Goal: Use online tool/utility: Utilize a website feature to perform a specific function

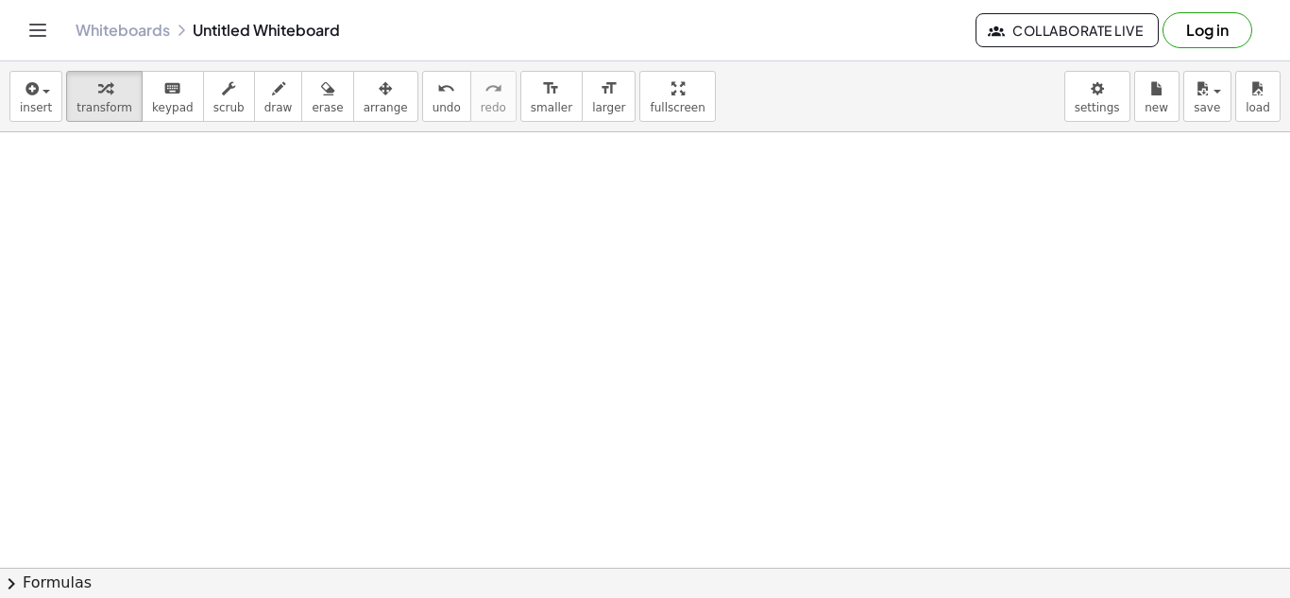
scroll to position [695, 0]
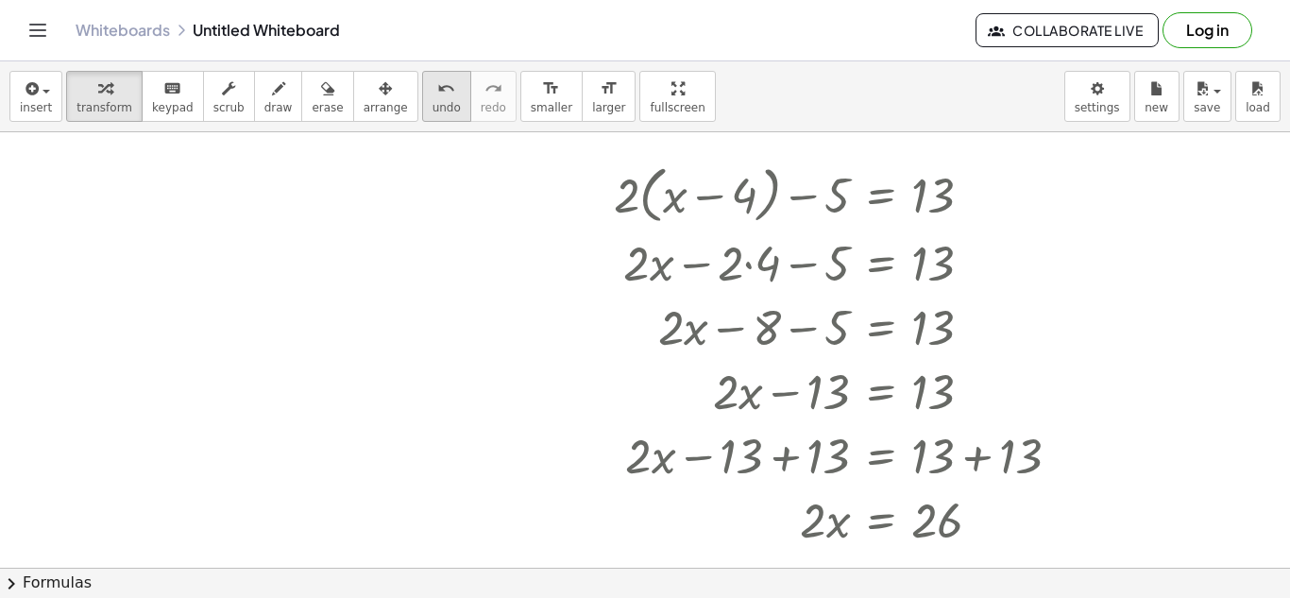
click at [432, 86] on div "undo" at bounding box center [446, 87] width 28 height 23
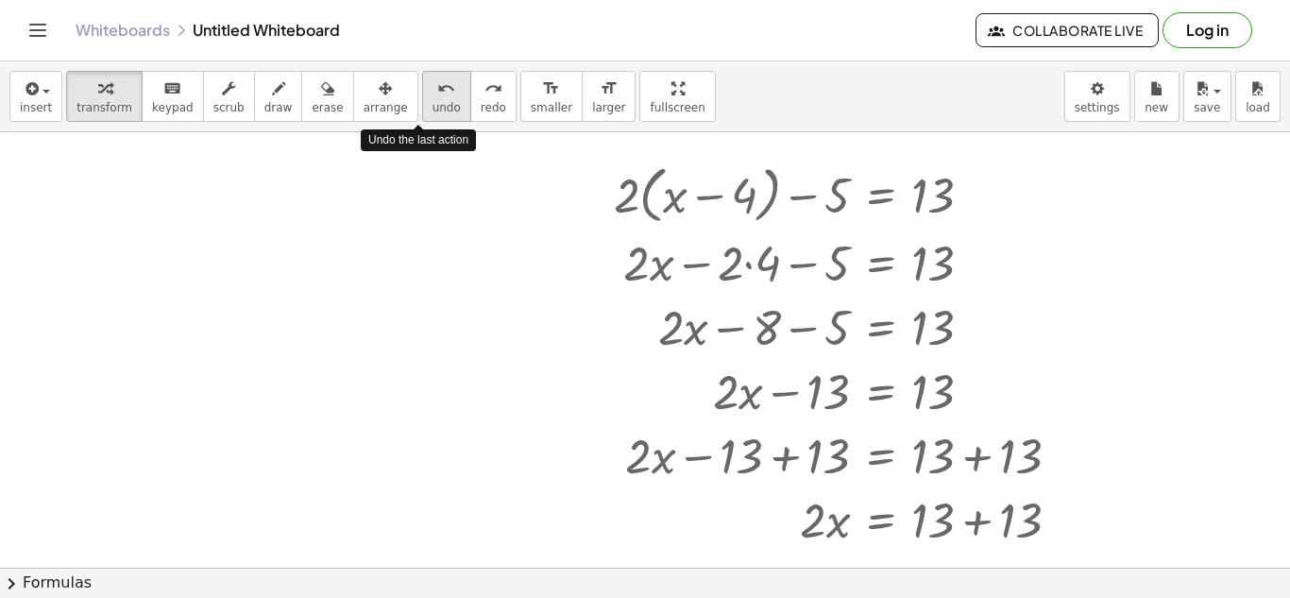
click at [432, 86] on div "undo" at bounding box center [446, 87] width 28 height 23
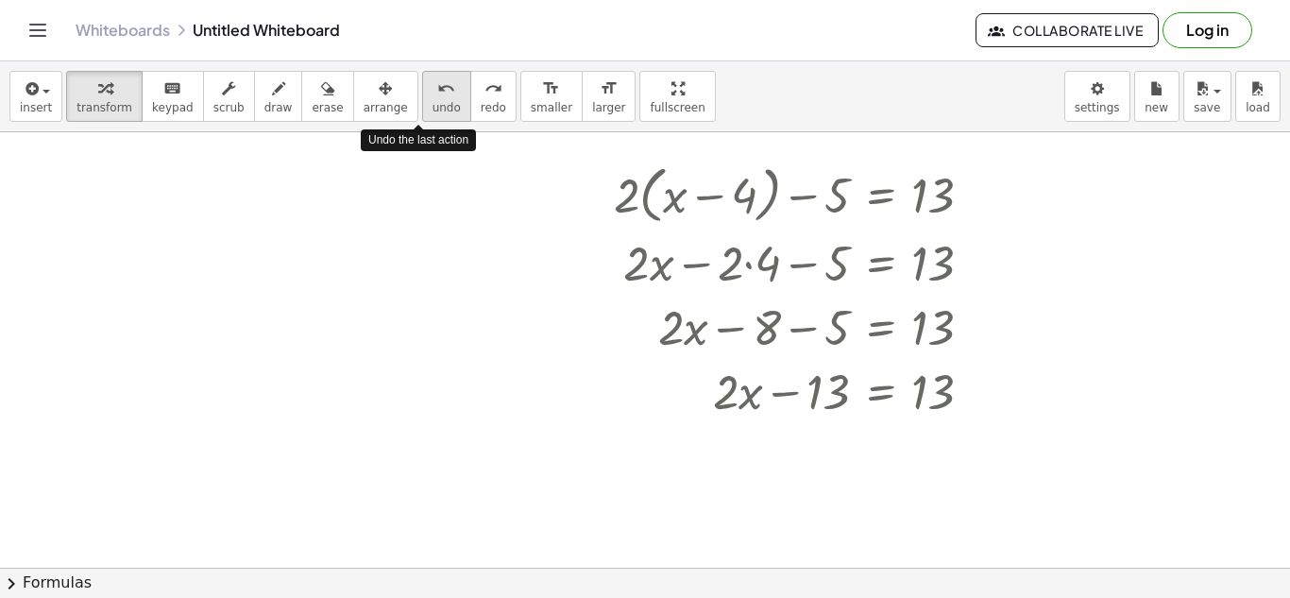
click at [432, 86] on div "undo" at bounding box center [446, 87] width 28 height 23
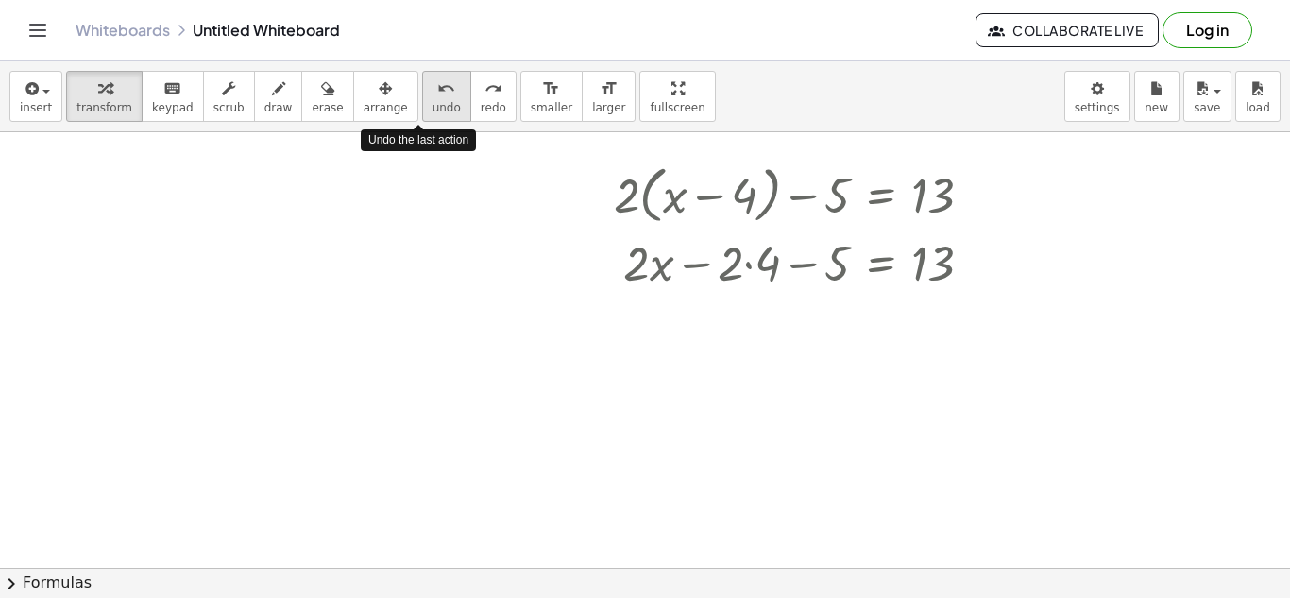
click at [432, 86] on div "undo" at bounding box center [446, 87] width 28 height 23
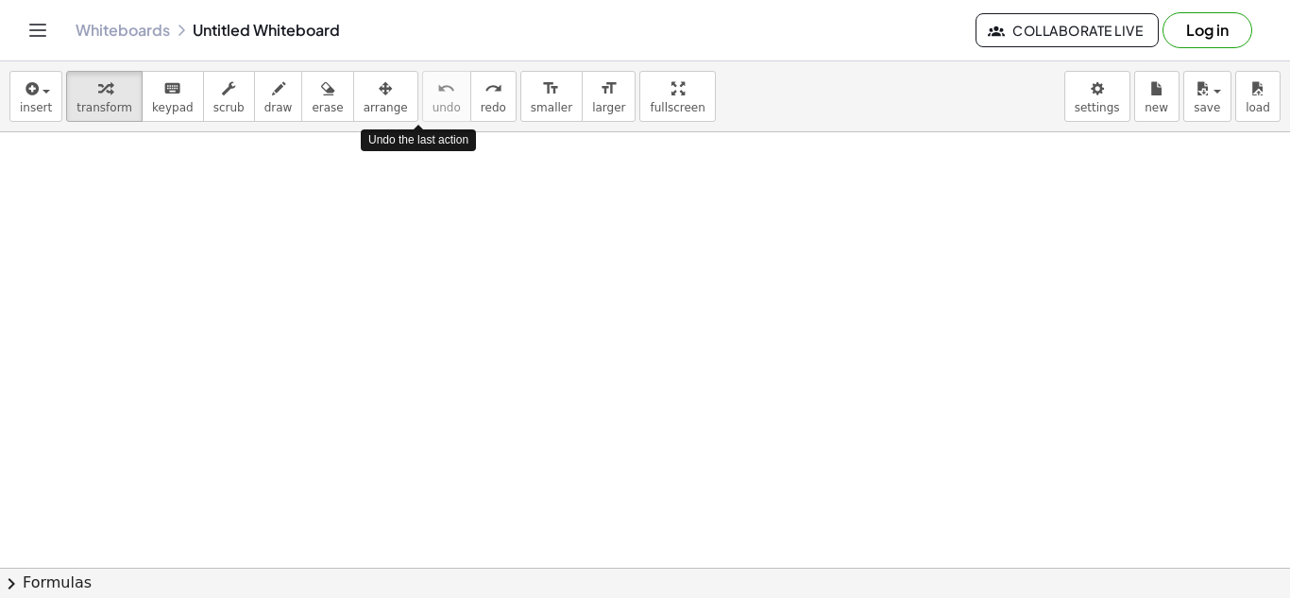
click at [538, 195] on div at bounding box center [645, 281] width 1290 height 1688
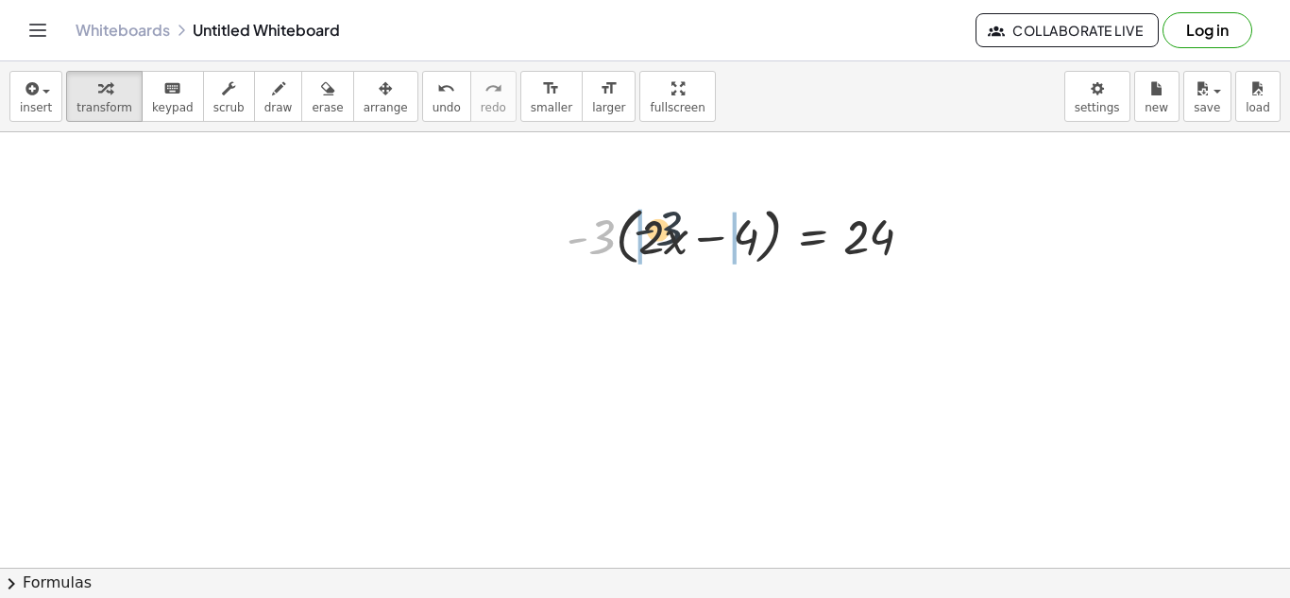
drag, startPoint x: 597, startPoint y: 238, endPoint x: 666, endPoint y: 229, distance: 69.5
click at [666, 229] on div at bounding box center [747, 235] width 381 height 72
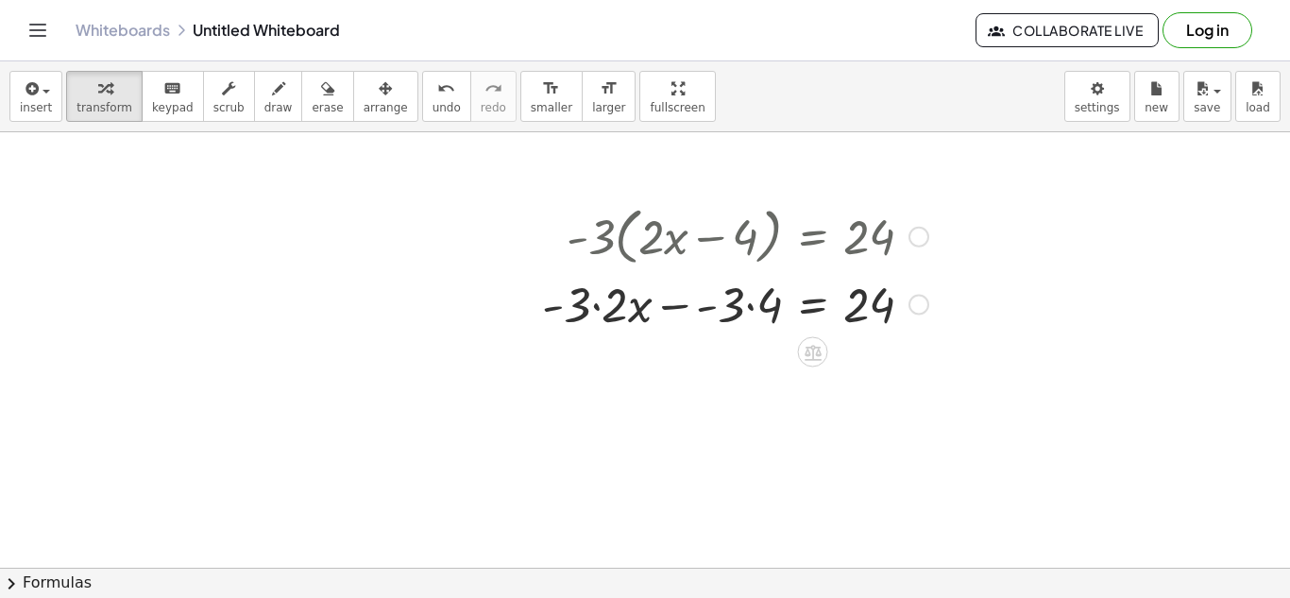
click at [752, 309] on div at bounding box center [735, 303] width 405 height 64
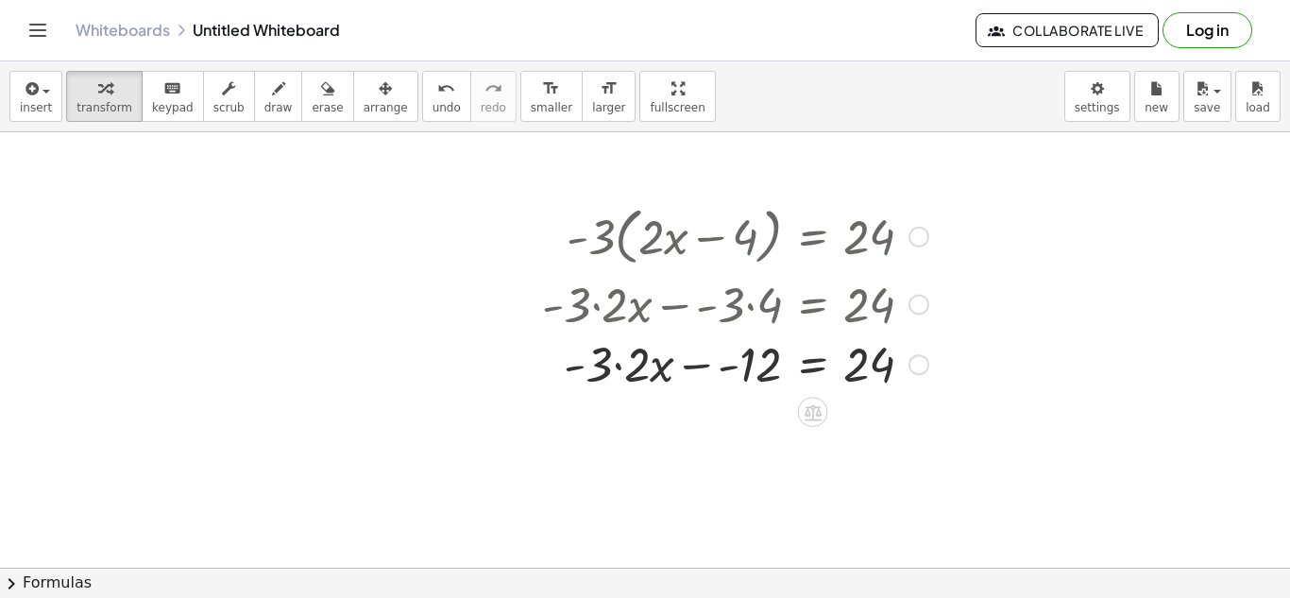
click at [618, 308] on div at bounding box center [735, 303] width 405 height 64
click at [619, 368] on div at bounding box center [735, 367] width 405 height 64
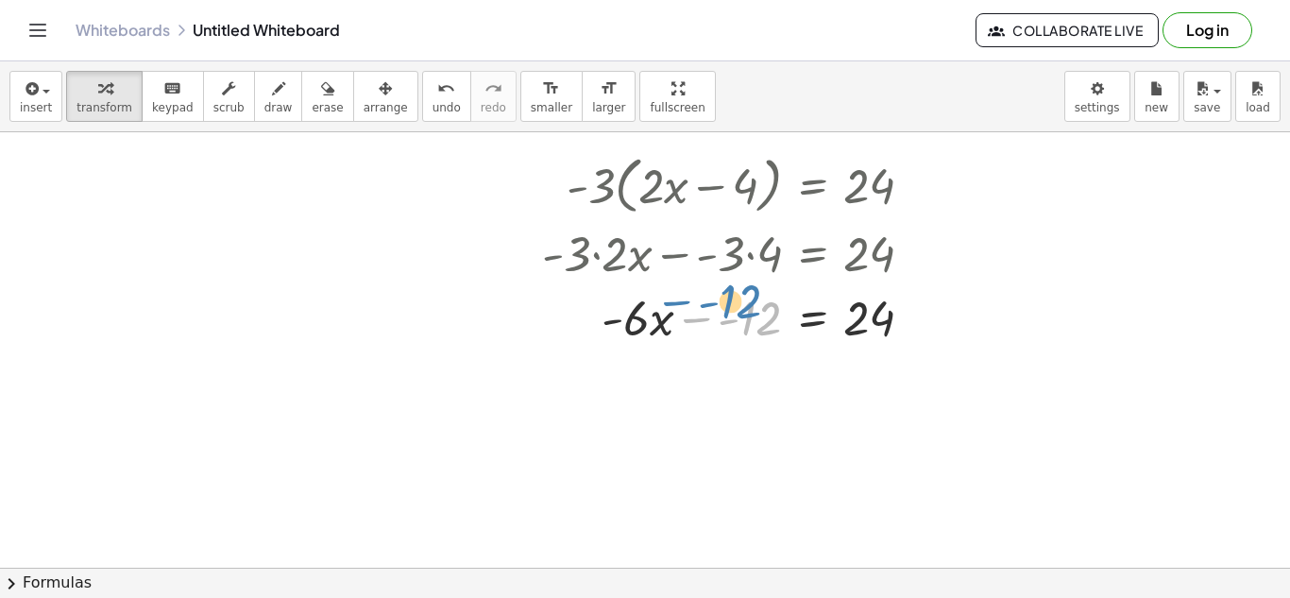
drag, startPoint x: 754, startPoint y: 321, endPoint x: 745, endPoint y: 307, distance: 17.0
click at [745, 307] on div at bounding box center [735, 316] width 405 height 64
click at [812, 318] on div at bounding box center [735, 316] width 405 height 64
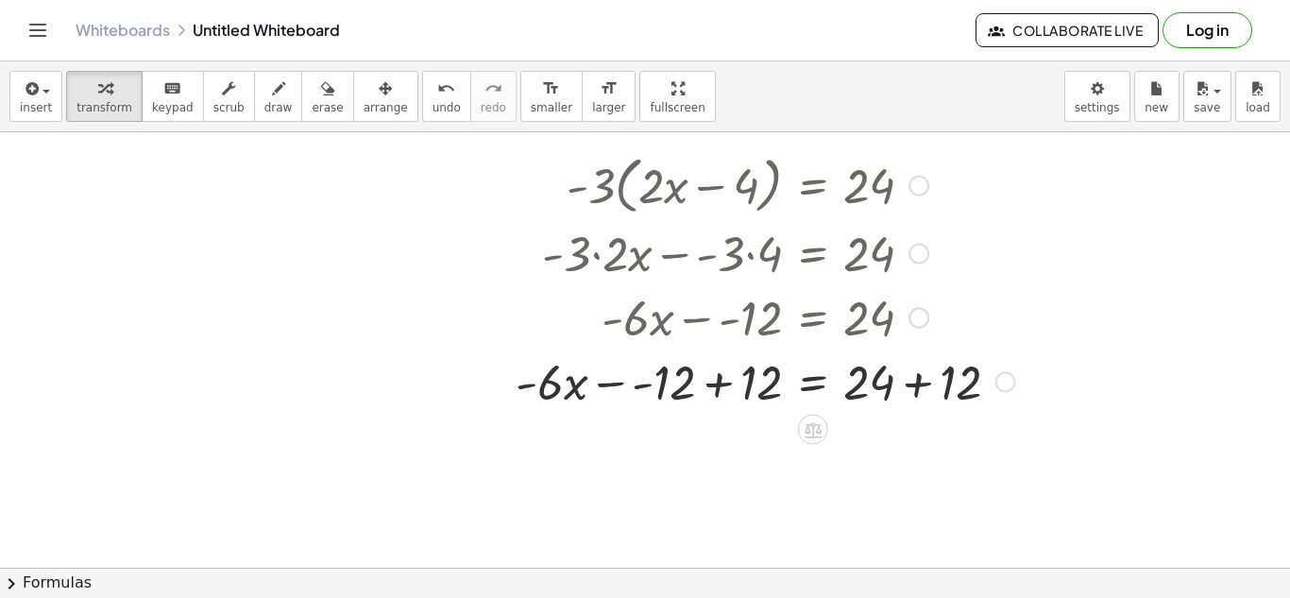
click at [719, 384] on div at bounding box center [765, 380] width 518 height 64
click at [916, 386] on div at bounding box center [765, 380] width 518 height 64
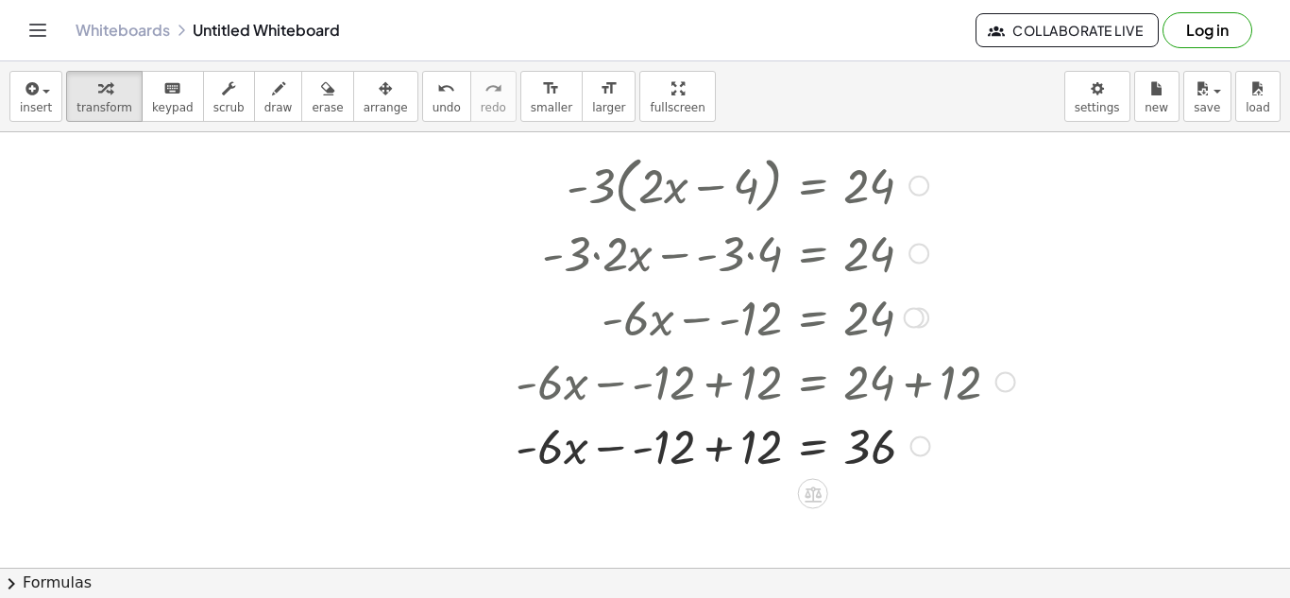
click at [717, 446] on div at bounding box center [765, 445] width 518 height 64
click at [720, 385] on div at bounding box center [765, 380] width 518 height 64
click at [720, 449] on div at bounding box center [765, 445] width 518 height 64
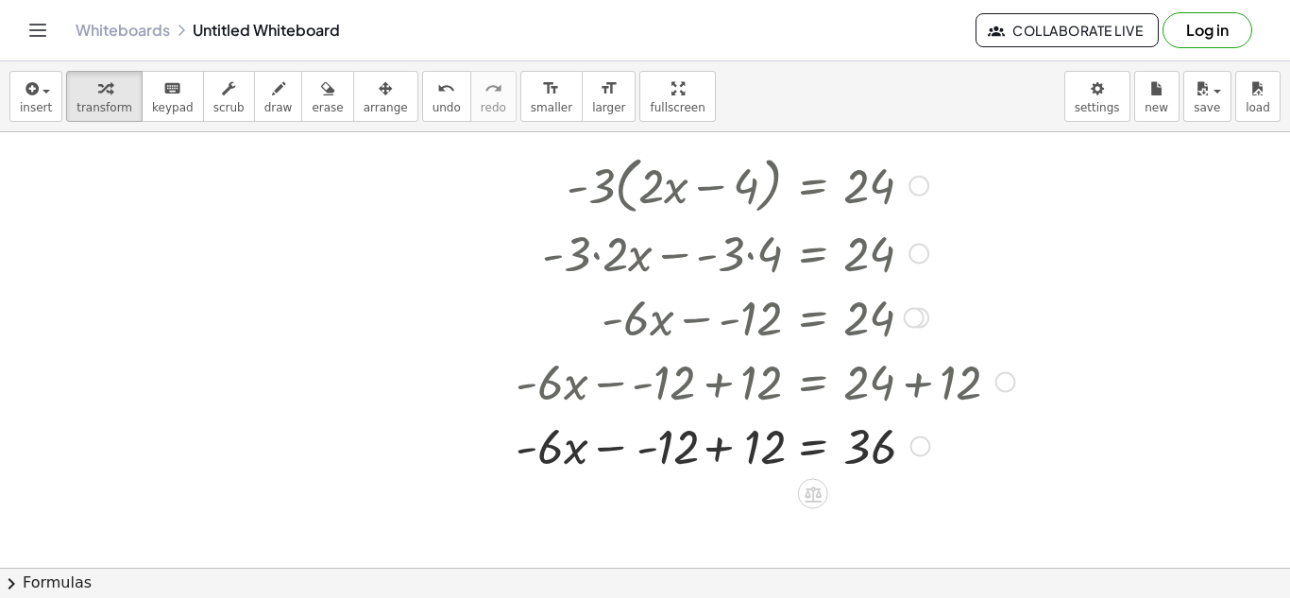
click at [720, 449] on div at bounding box center [765, 445] width 518 height 64
click at [422, 104] on button "undo undo" at bounding box center [446, 96] width 49 height 51
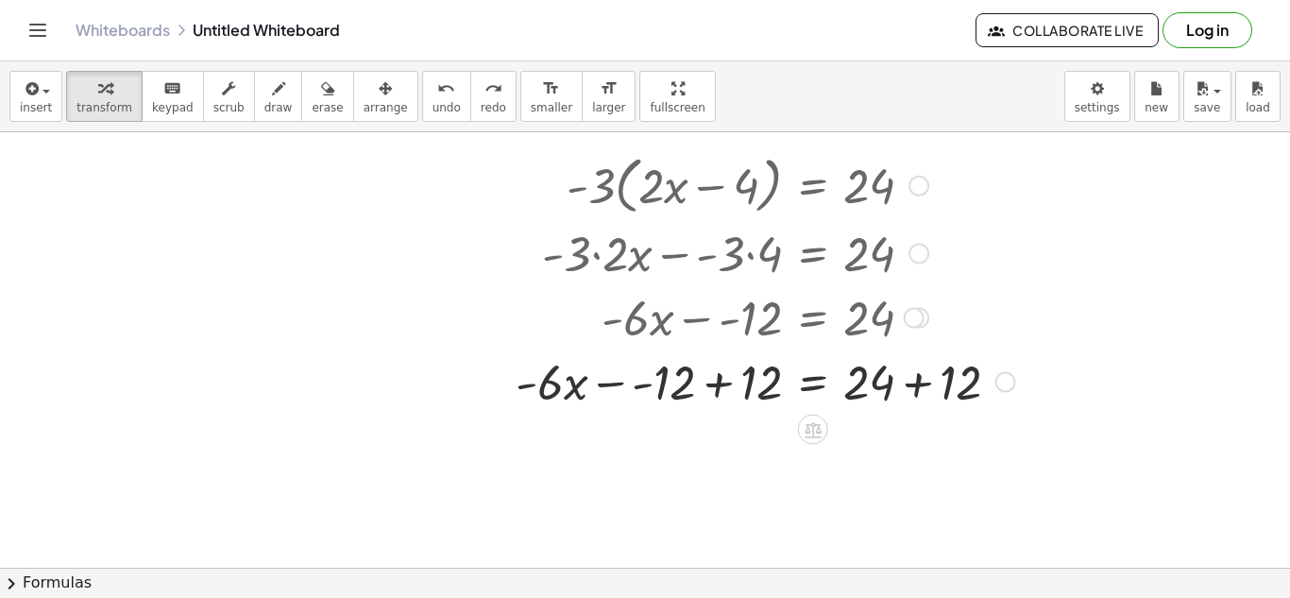
click at [729, 382] on div at bounding box center [765, 380] width 518 height 64
click at [622, 381] on div at bounding box center [765, 380] width 518 height 64
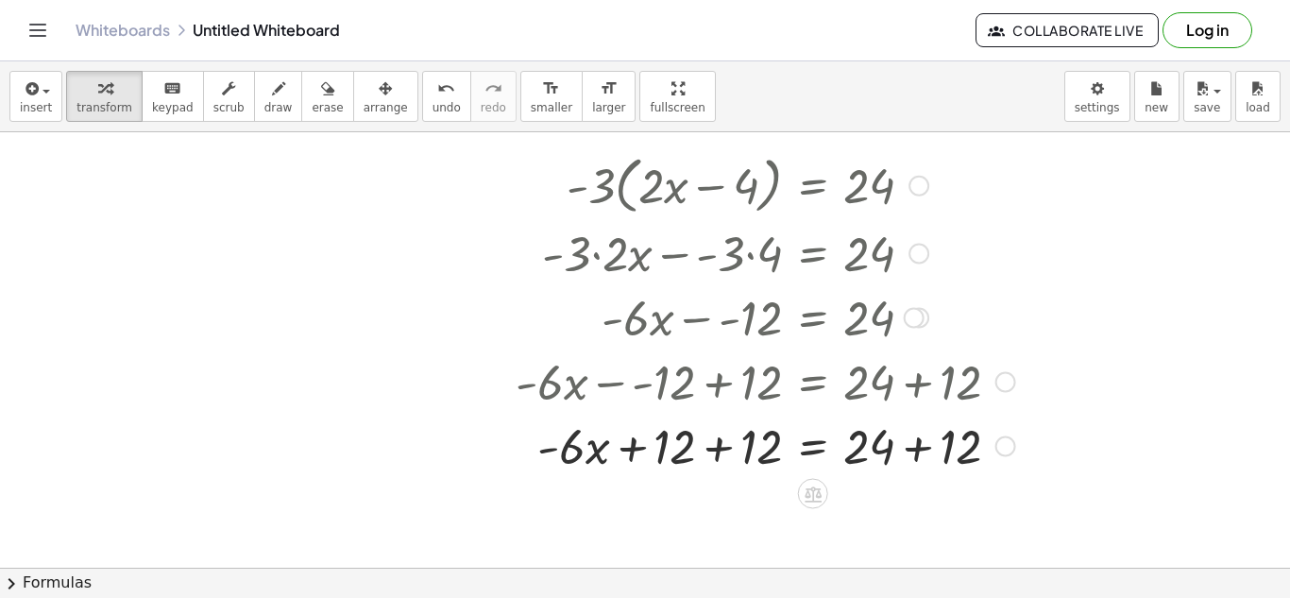
click at [728, 444] on div at bounding box center [765, 445] width 518 height 64
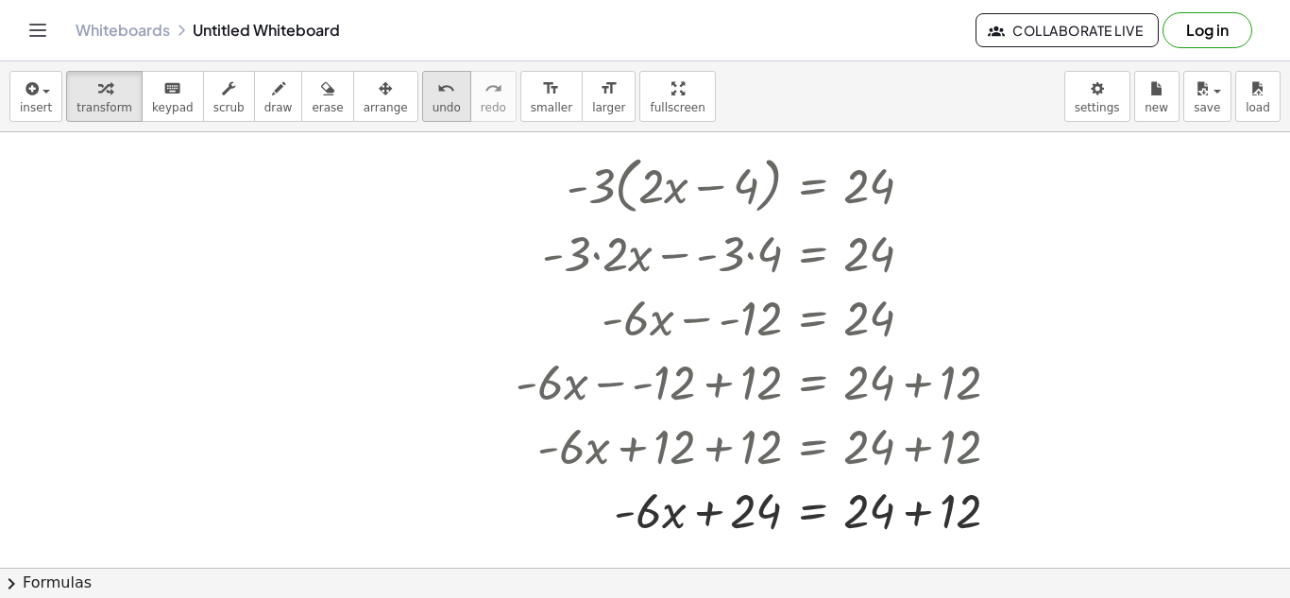
click at [432, 109] on span "undo" at bounding box center [446, 107] width 28 height 13
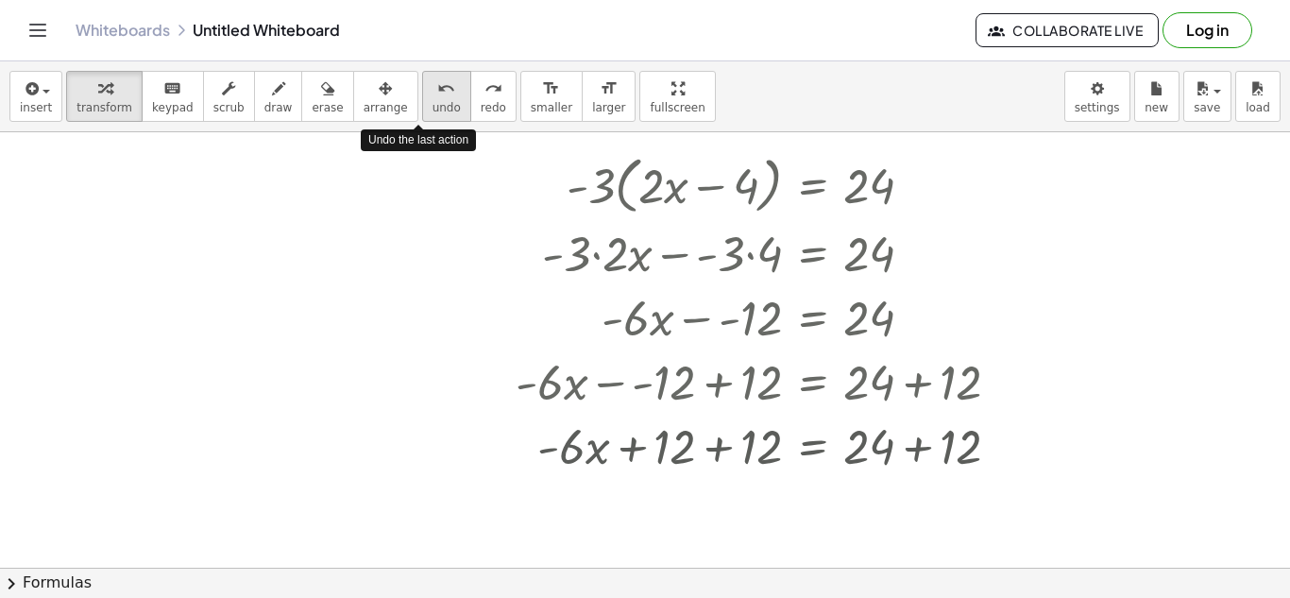
click at [432, 109] on span "undo" at bounding box center [446, 107] width 28 height 13
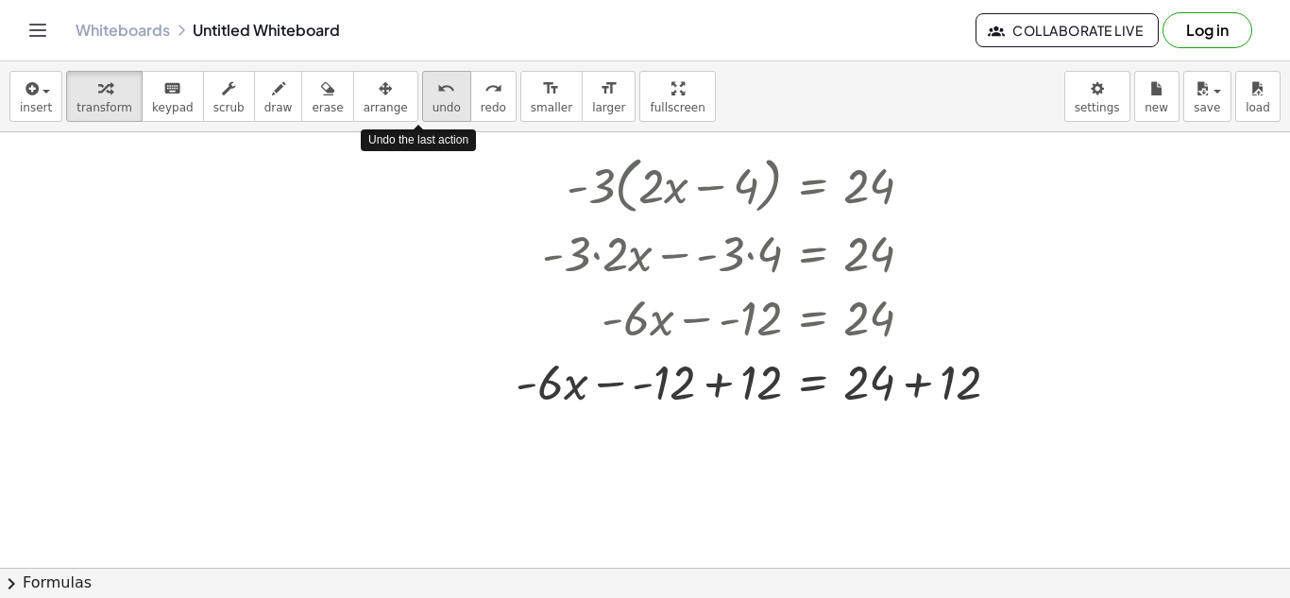
click at [432, 109] on span "undo" at bounding box center [446, 107] width 28 height 13
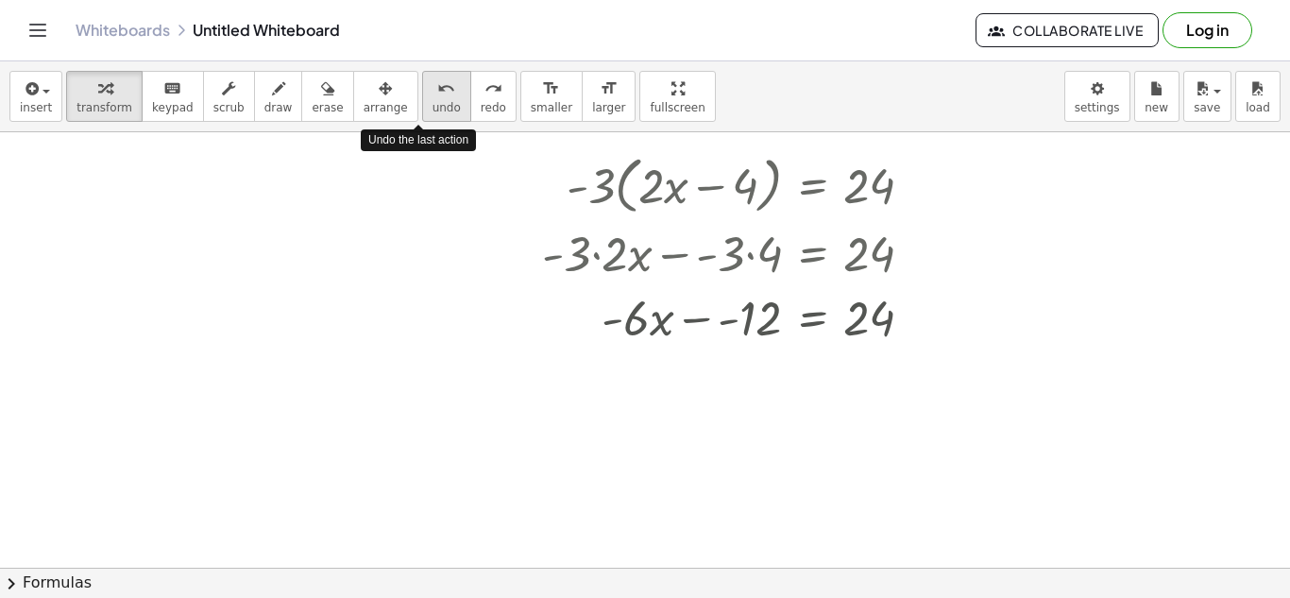
click at [432, 109] on span "undo" at bounding box center [446, 107] width 28 height 13
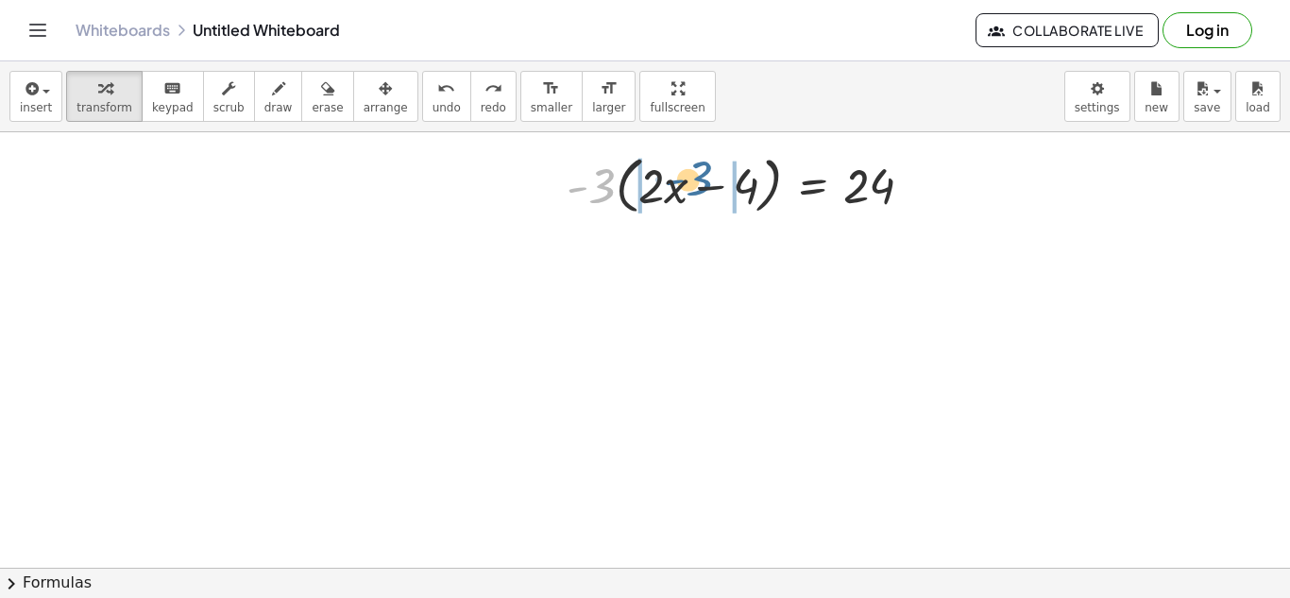
drag, startPoint x: 601, startPoint y: 194, endPoint x: 698, endPoint y: 186, distance: 97.6
click at [698, 186] on div at bounding box center [747, 184] width 381 height 72
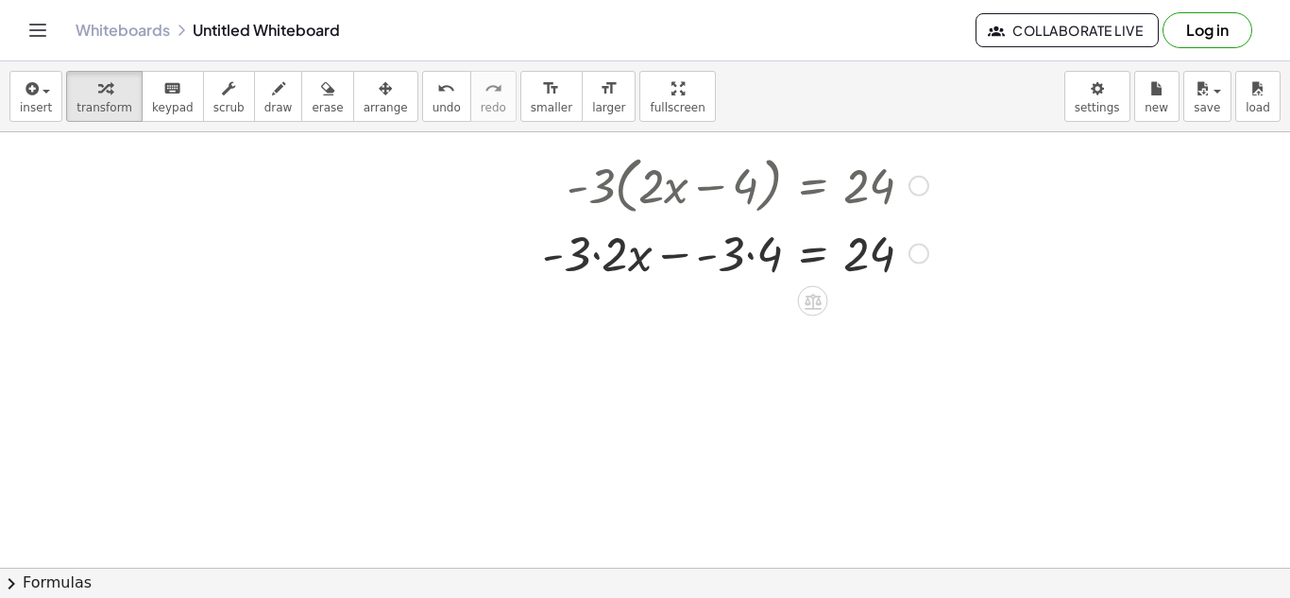
click at [692, 257] on div at bounding box center [735, 252] width 405 height 64
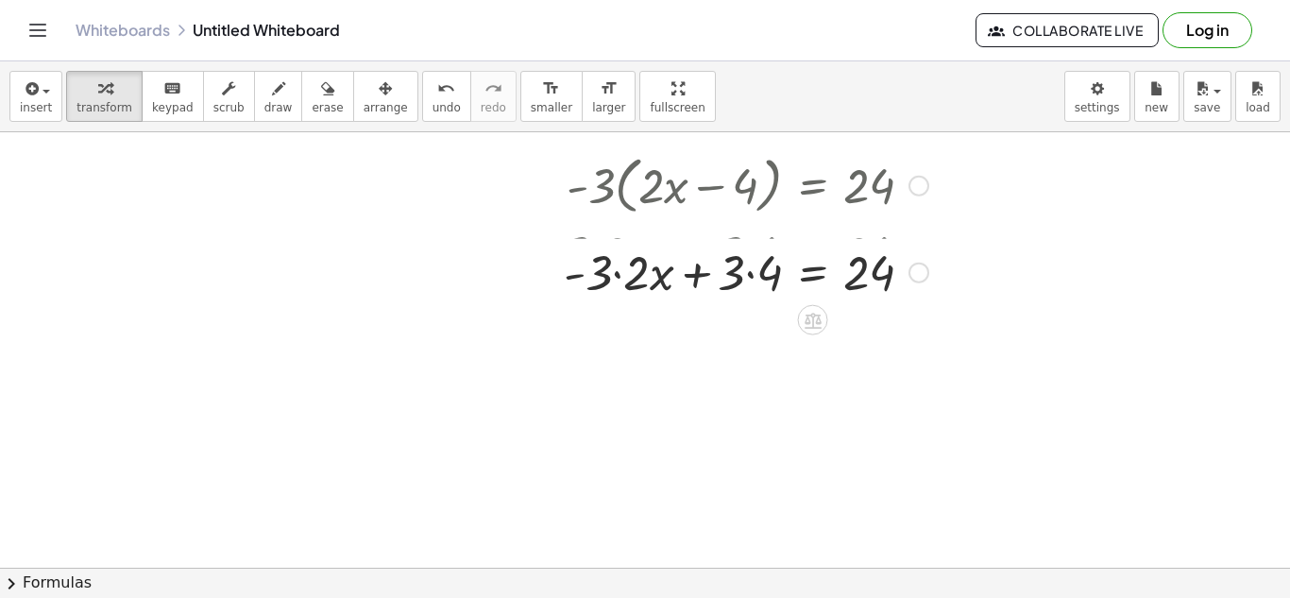
click at [741, 252] on div at bounding box center [735, 252] width 405 height 64
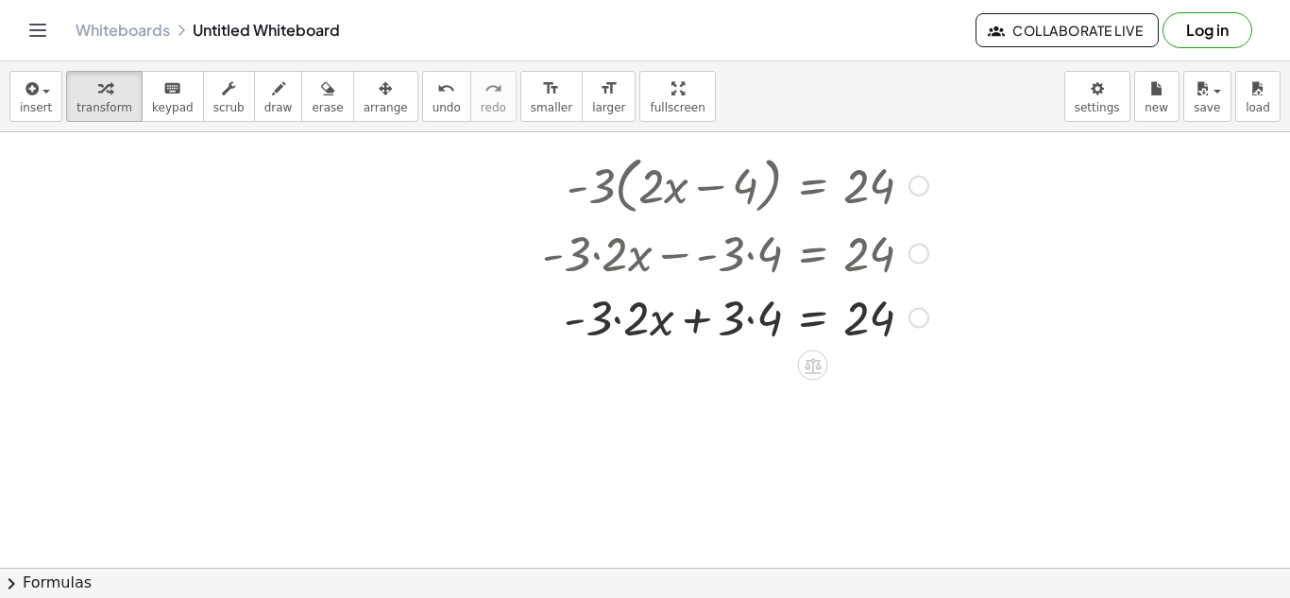
click at [751, 311] on div at bounding box center [735, 316] width 405 height 64
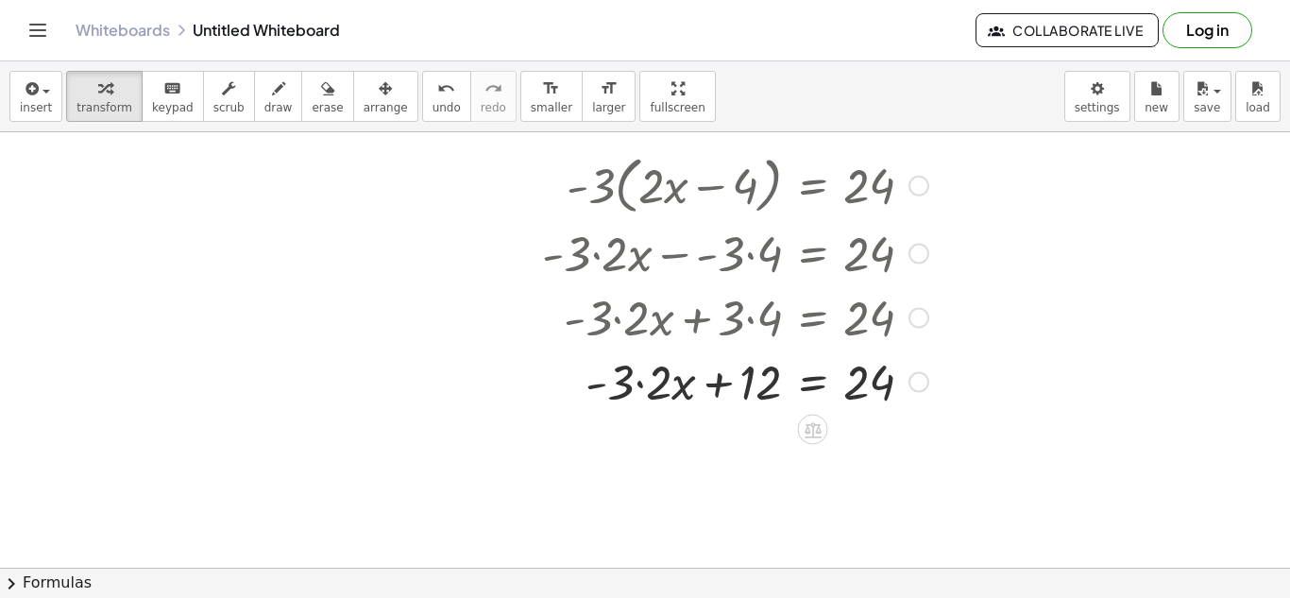
click at [649, 377] on div at bounding box center [735, 380] width 405 height 64
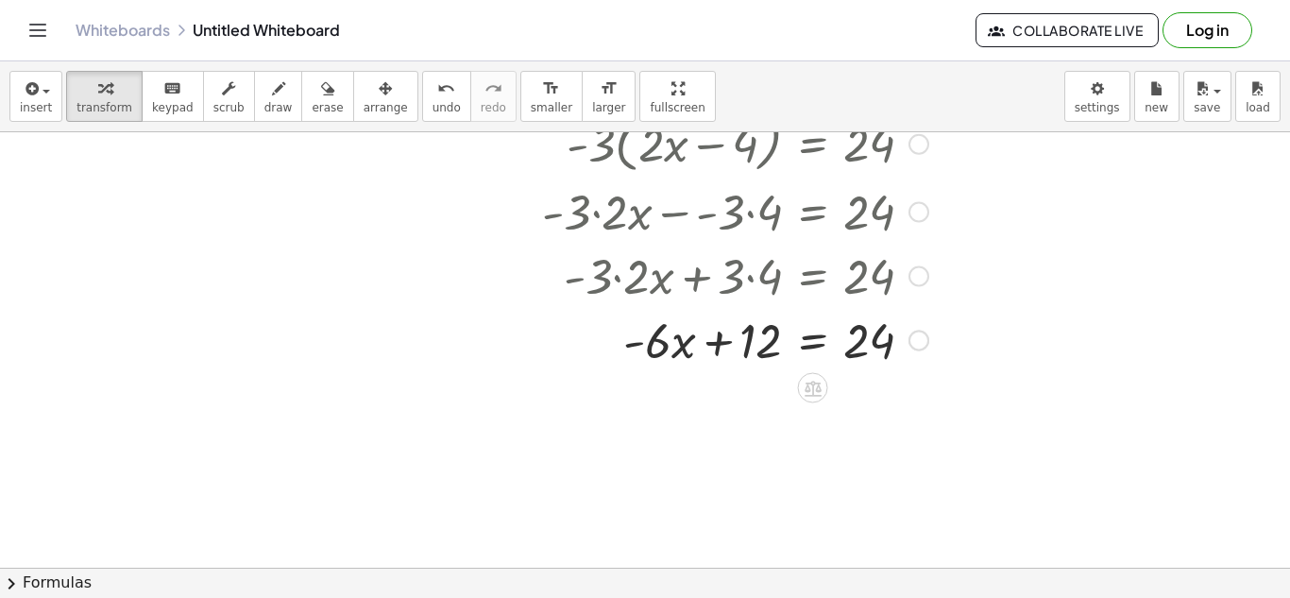
scroll to position [788, 0]
click at [815, 340] on div at bounding box center [735, 338] width 405 height 64
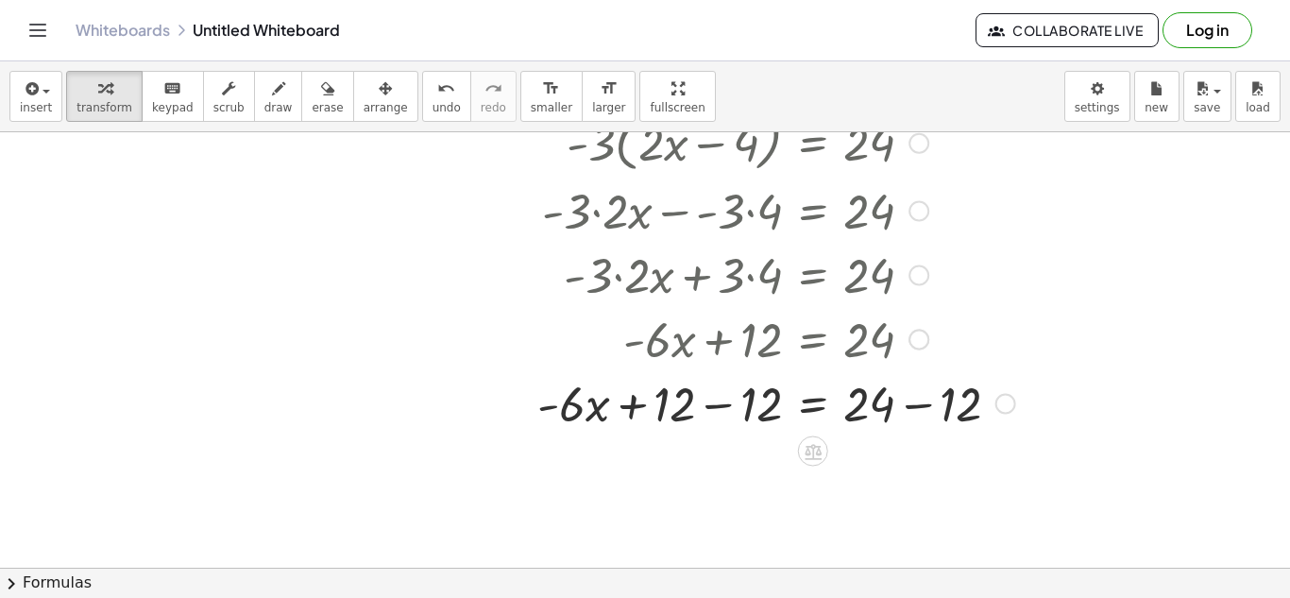
click at [720, 411] on div at bounding box center [776, 402] width 497 height 64
click at [913, 412] on div at bounding box center [776, 402] width 497 height 64
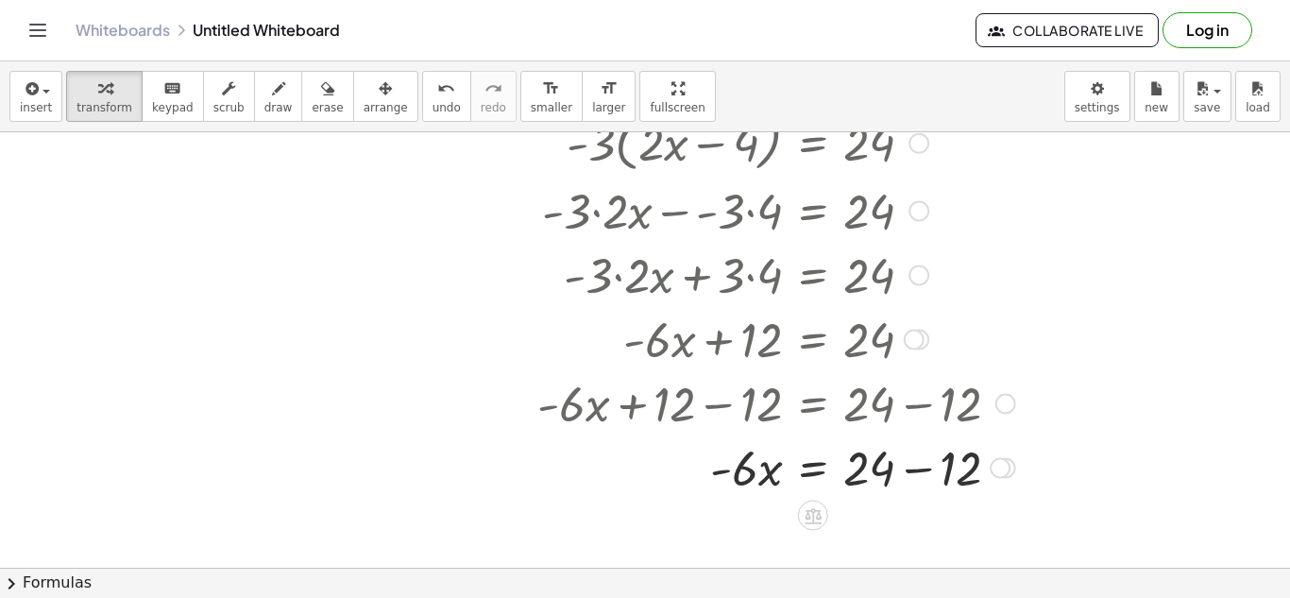
click at [907, 475] on div at bounding box center [776, 466] width 497 height 64
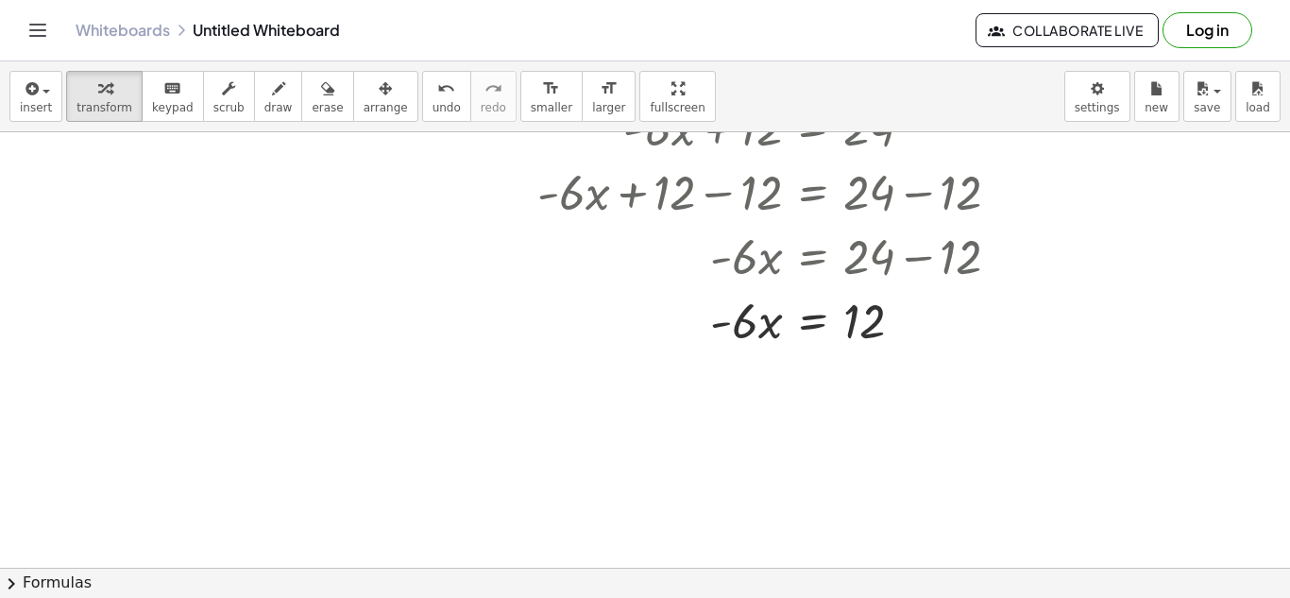
scroll to position [1006, 0]
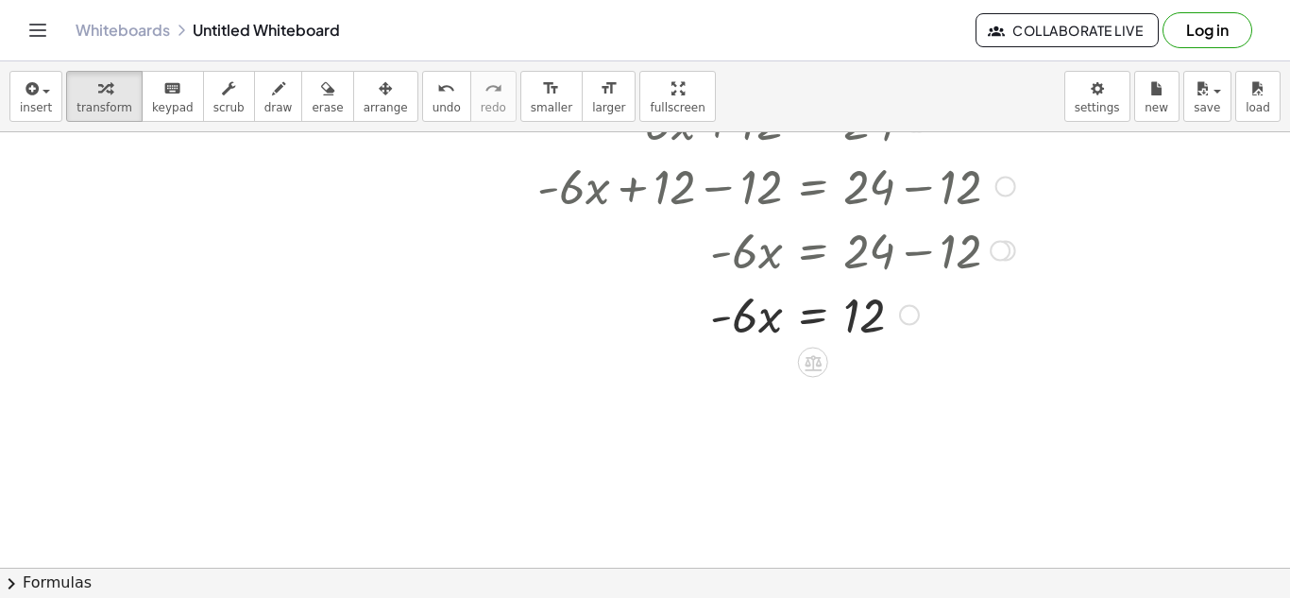
click at [808, 315] on div at bounding box center [776, 313] width 497 height 64
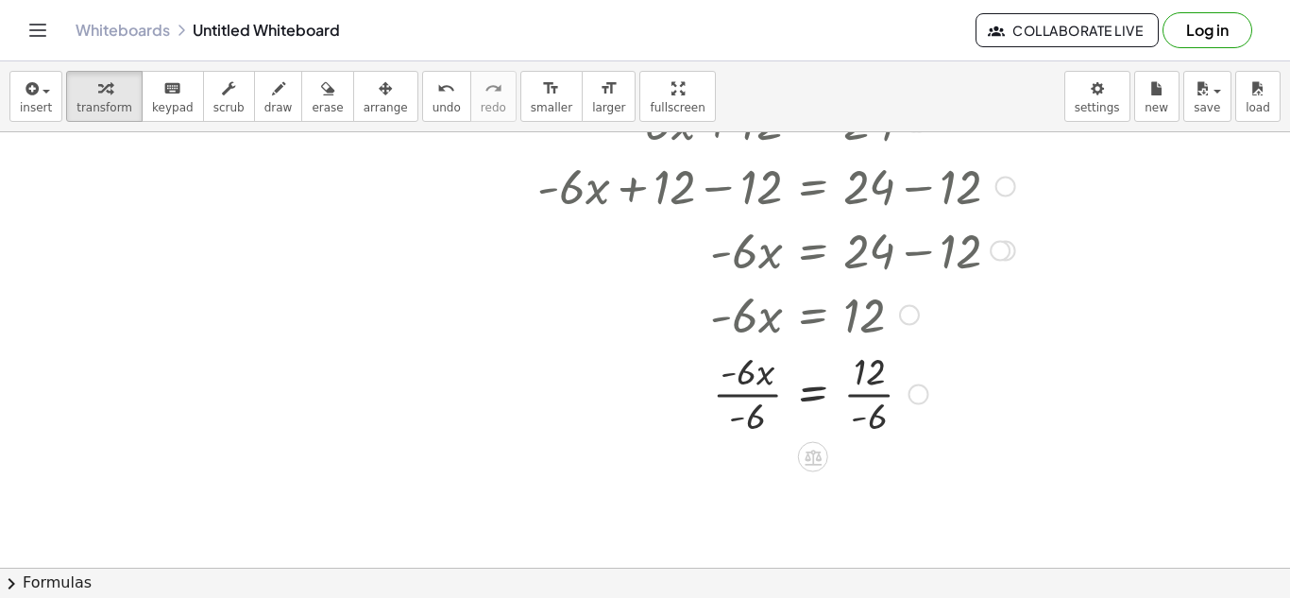
click at [760, 391] on div at bounding box center [776, 392] width 497 height 94
click at [876, 485] on div at bounding box center [776, 487] width 497 height 94
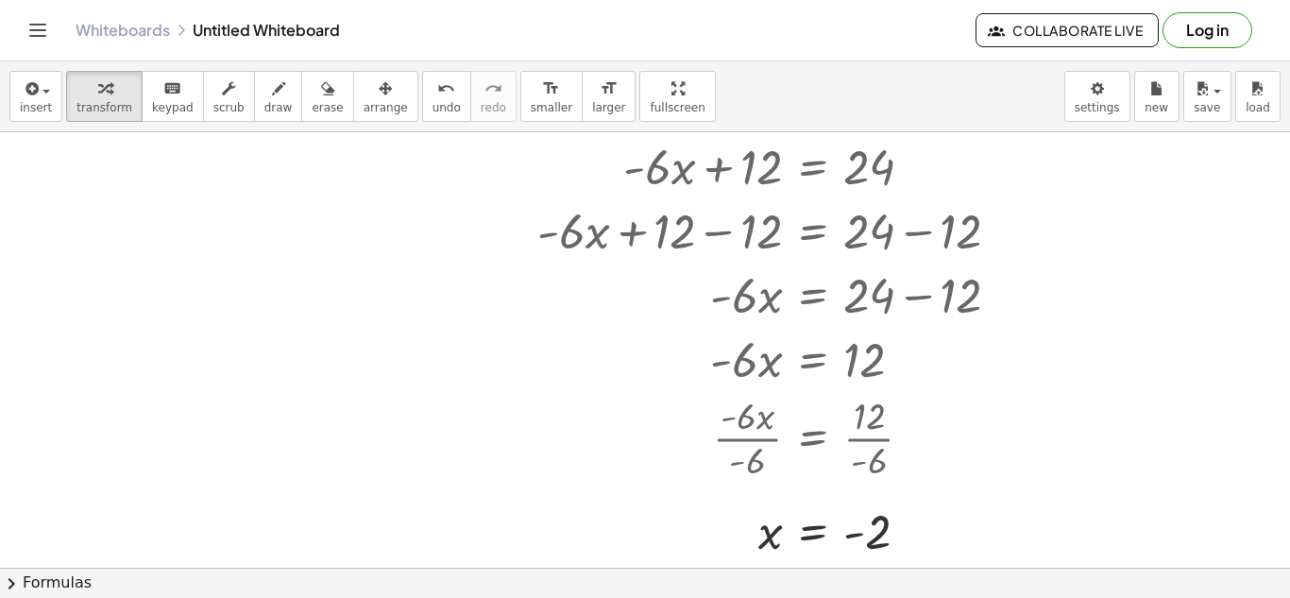
scroll to position [962, 0]
click at [432, 108] on span "undo" at bounding box center [446, 107] width 28 height 13
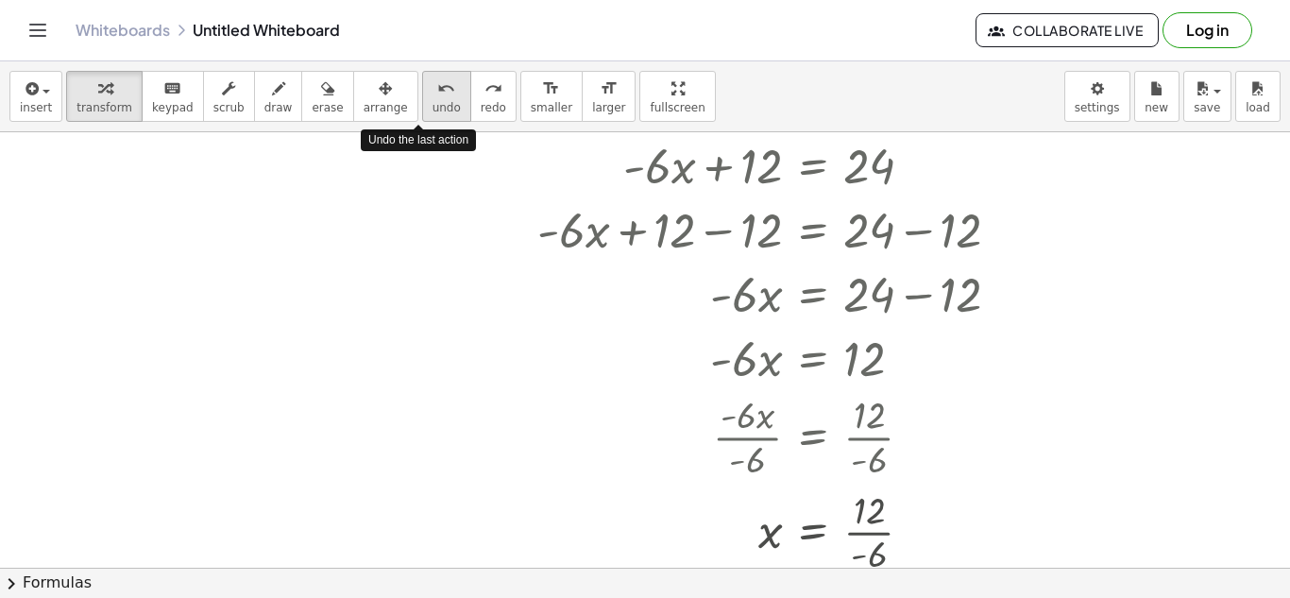
click at [432, 108] on span "undo" at bounding box center [446, 107] width 28 height 13
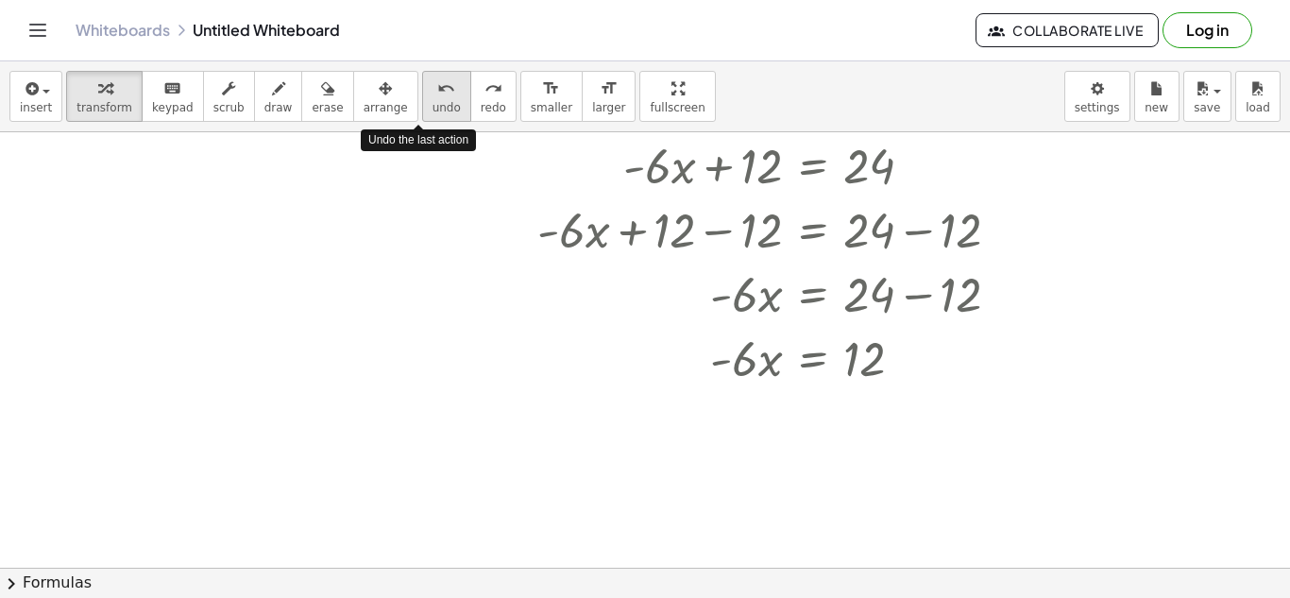
click at [432, 108] on span "undo" at bounding box center [446, 107] width 28 height 13
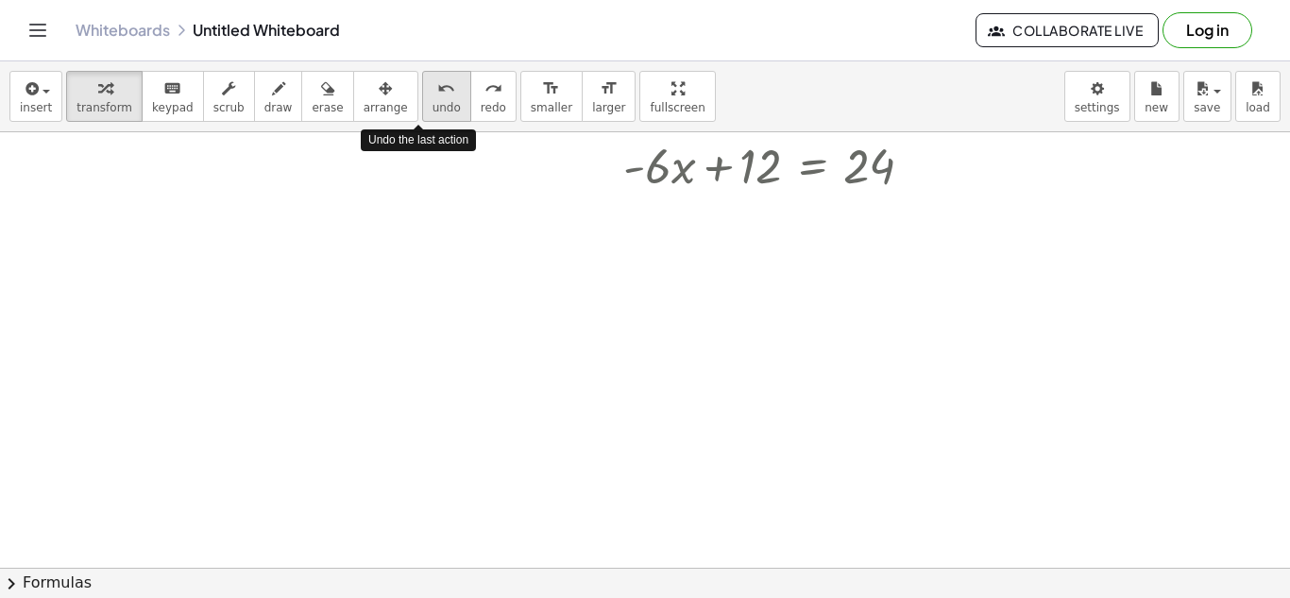
click at [432, 108] on span "undo" at bounding box center [446, 107] width 28 height 13
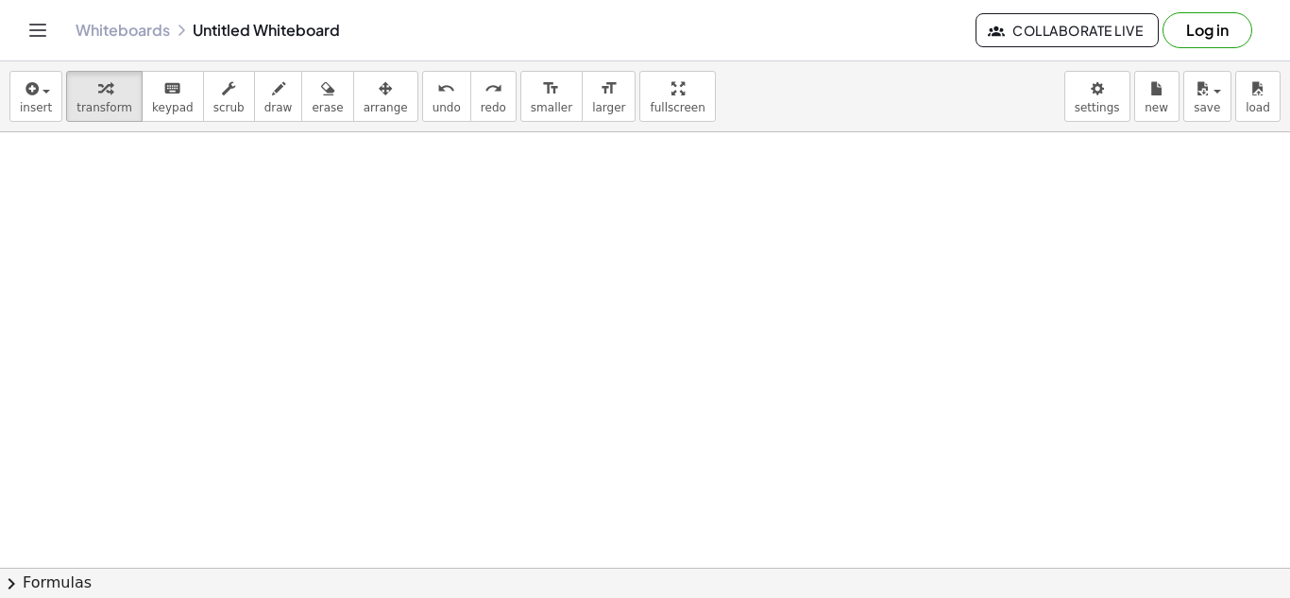
click at [584, 438] on div at bounding box center [645, 14] width 1290 height 1688
click at [0, 0] on div at bounding box center [0, 0] width 0 height 0
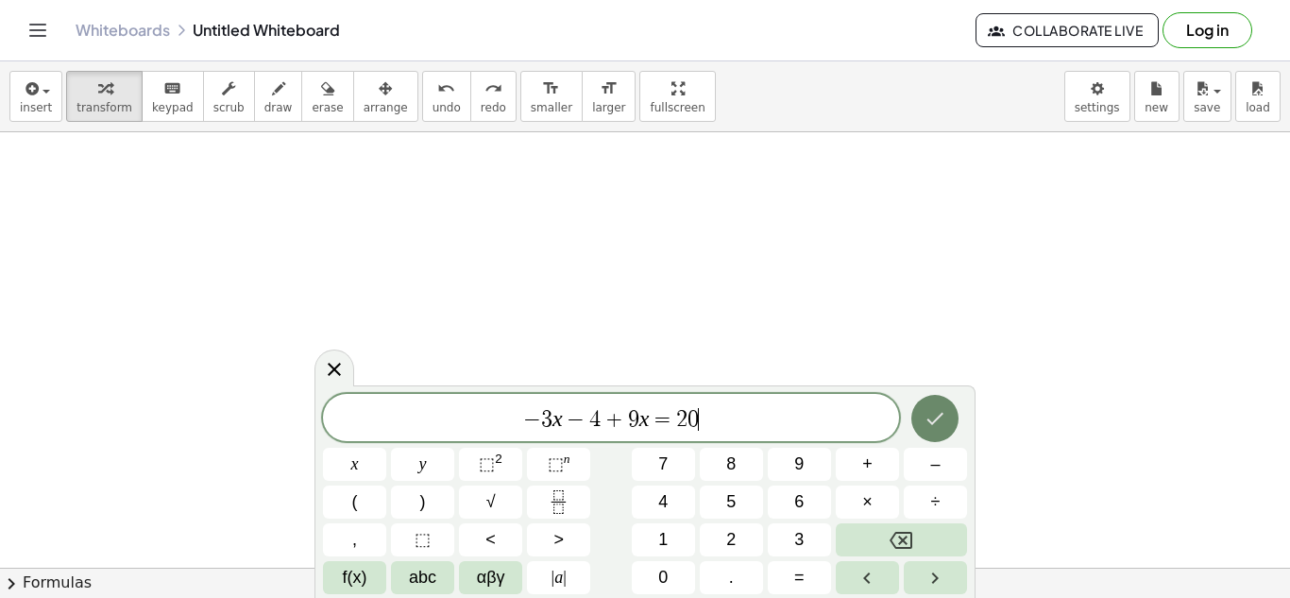
click at [934, 407] on icon "Done" at bounding box center [935, 418] width 23 height 23
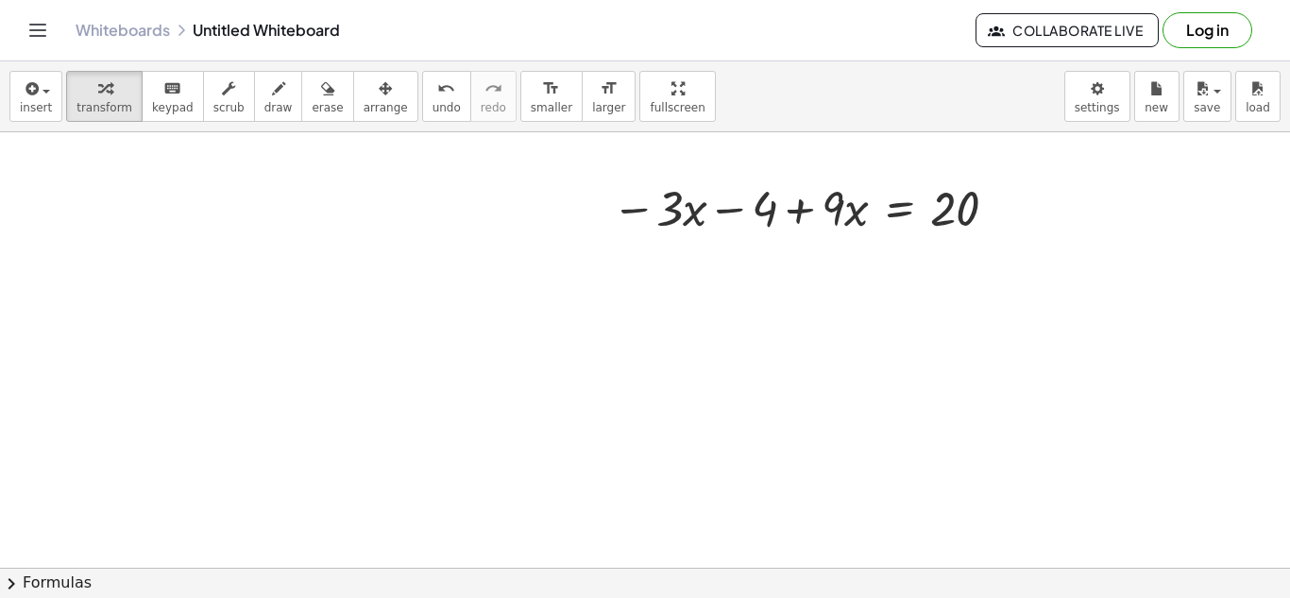
scroll to position [1228, 0]
drag, startPoint x: 680, startPoint y: 217, endPoint x: 861, endPoint y: 212, distance: 181.4
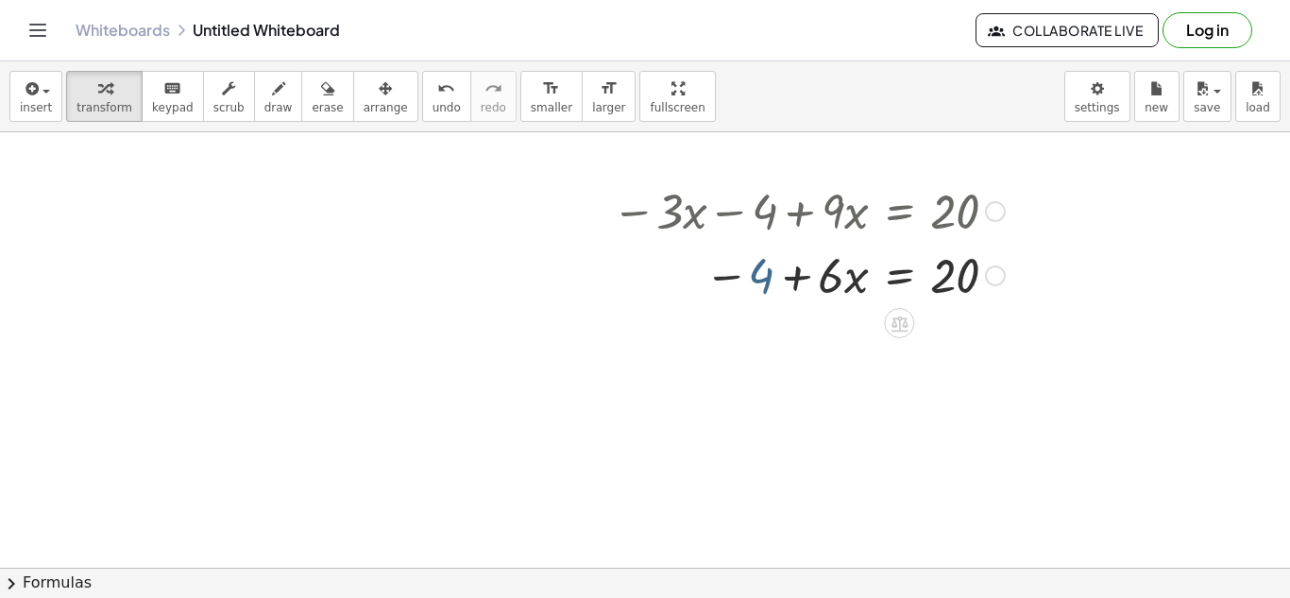
click at [767, 275] on div at bounding box center [808, 274] width 412 height 64
click at [900, 280] on div at bounding box center [808, 274] width 412 height 64
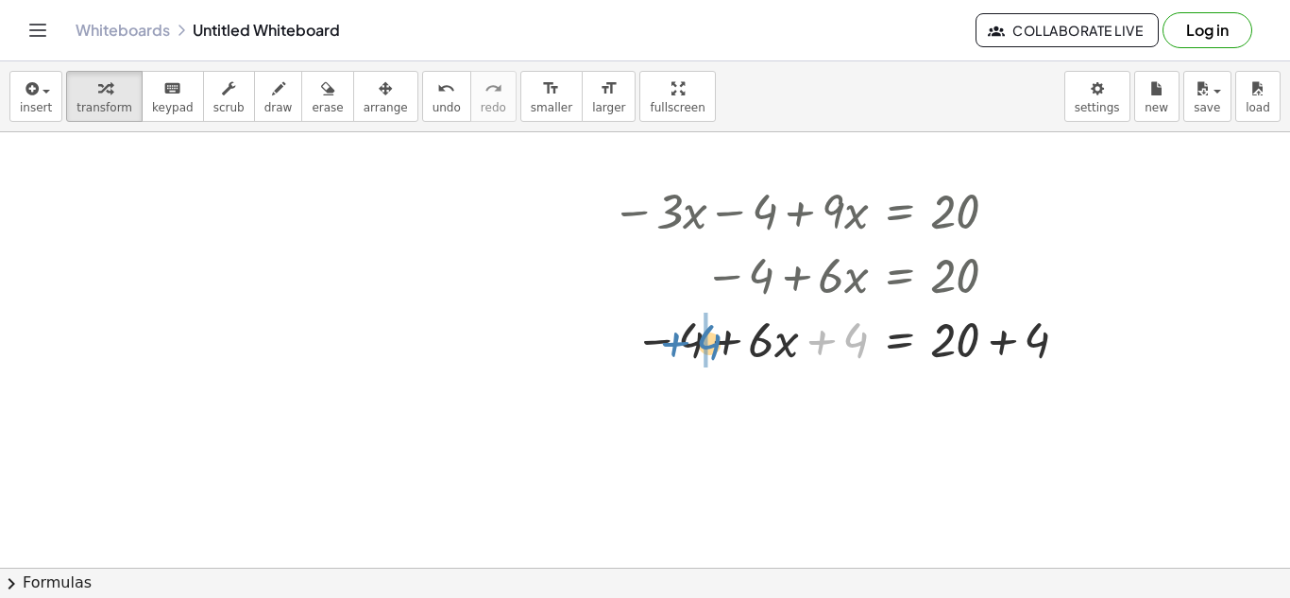
drag, startPoint x: 851, startPoint y: 336, endPoint x: 704, endPoint y: 338, distance: 147.3
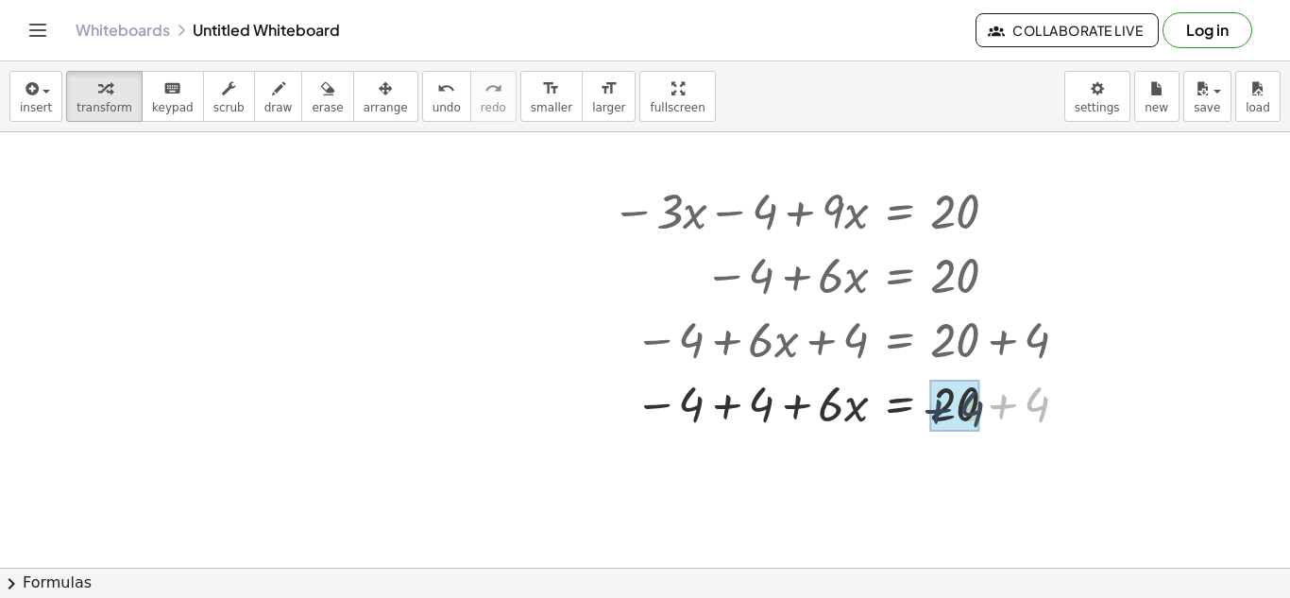
drag, startPoint x: 1040, startPoint y: 398, endPoint x: 972, endPoint y: 399, distance: 68.0
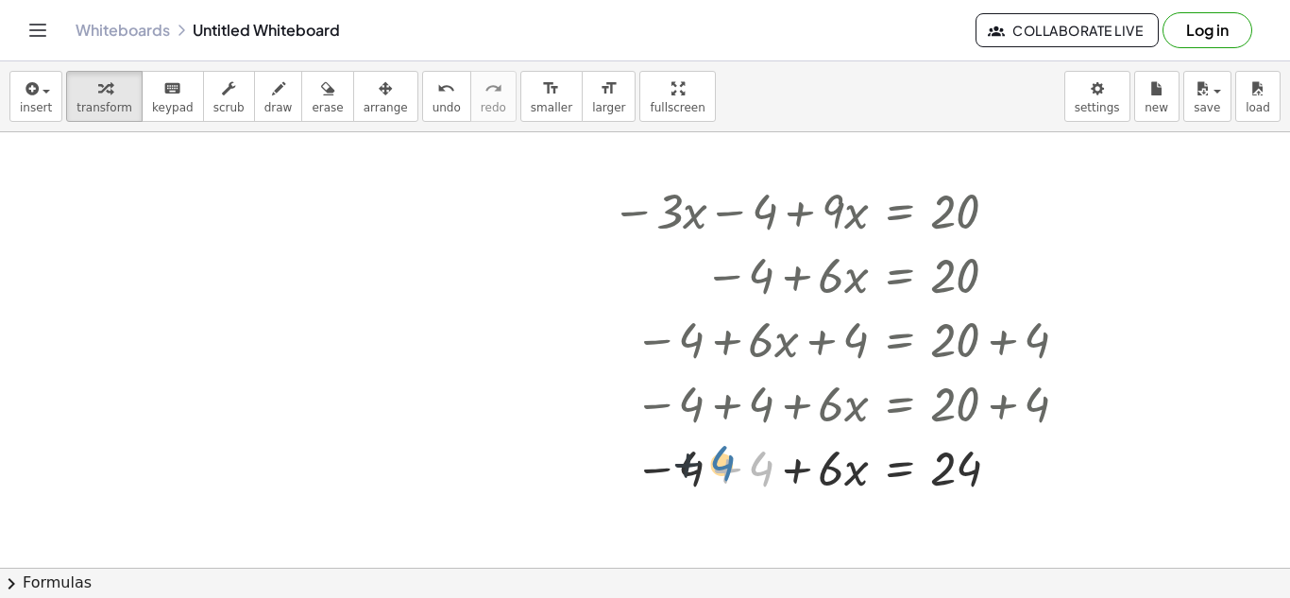
drag, startPoint x: 757, startPoint y: 469, endPoint x: 708, endPoint y: 466, distance: 49.2
click at [708, 466] on div at bounding box center [843, 466] width 482 height 64
drag, startPoint x: 756, startPoint y: 468, endPoint x: 694, endPoint y: 469, distance: 62.3
click at [899, 476] on div at bounding box center [843, 466] width 482 height 64
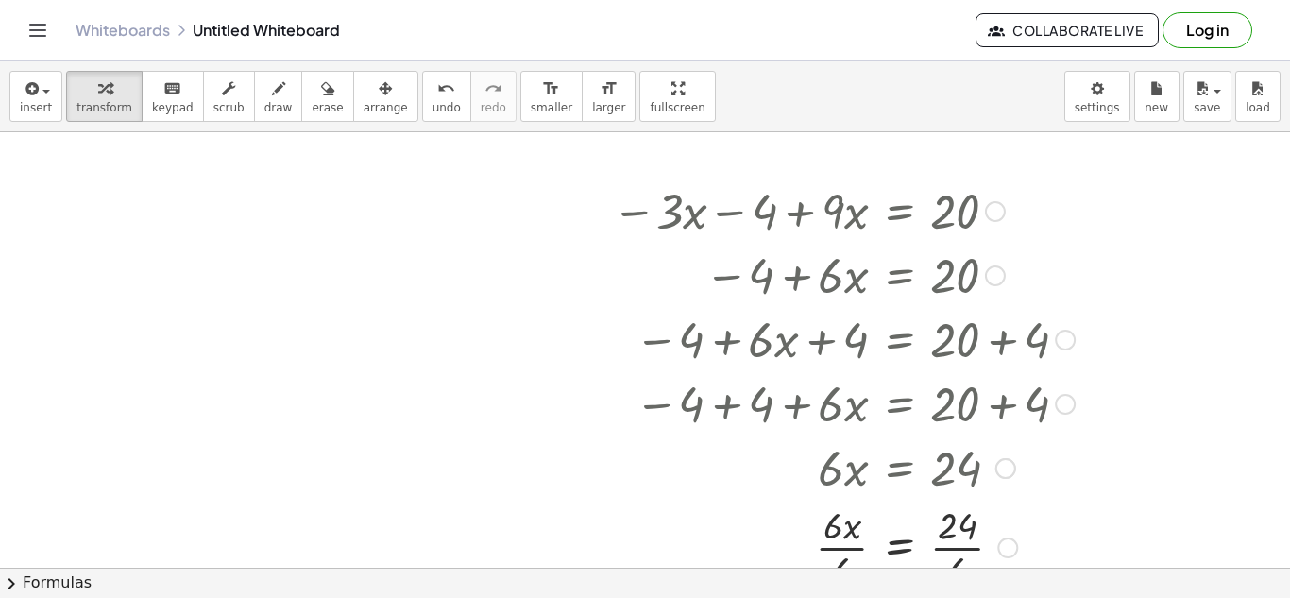
scroll to position [1347, 0]
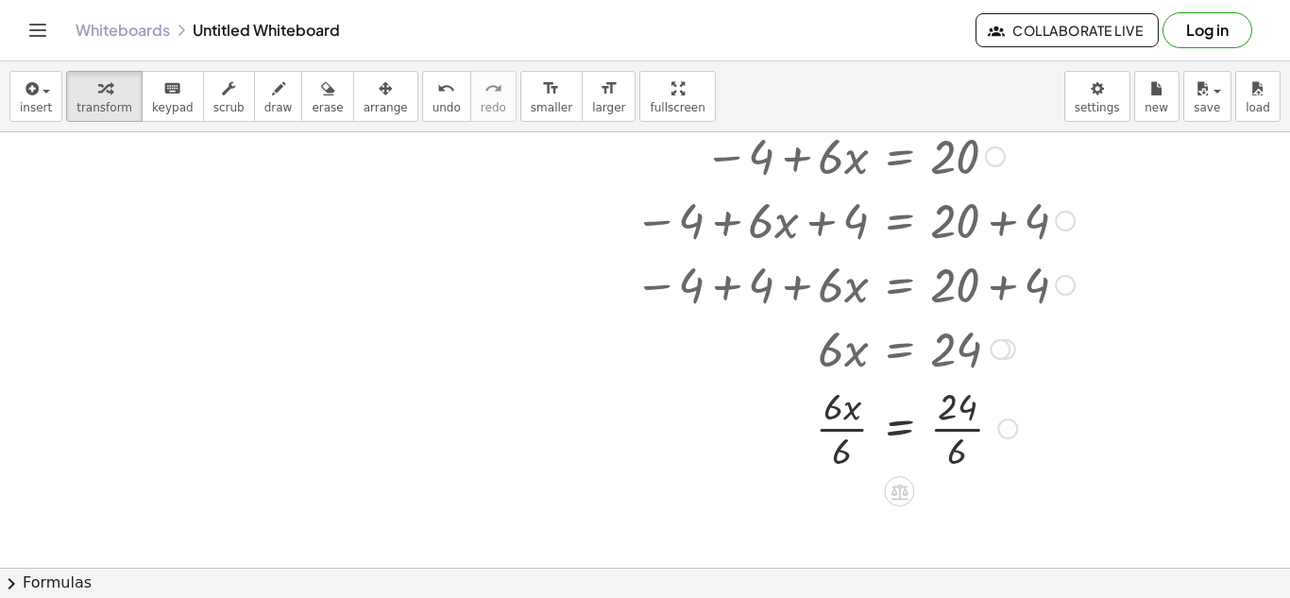
click at [846, 416] on div at bounding box center [843, 427] width 482 height 94
click at [845, 430] on div at bounding box center [843, 427] width 482 height 94
click at [947, 432] on div at bounding box center [843, 427] width 482 height 94
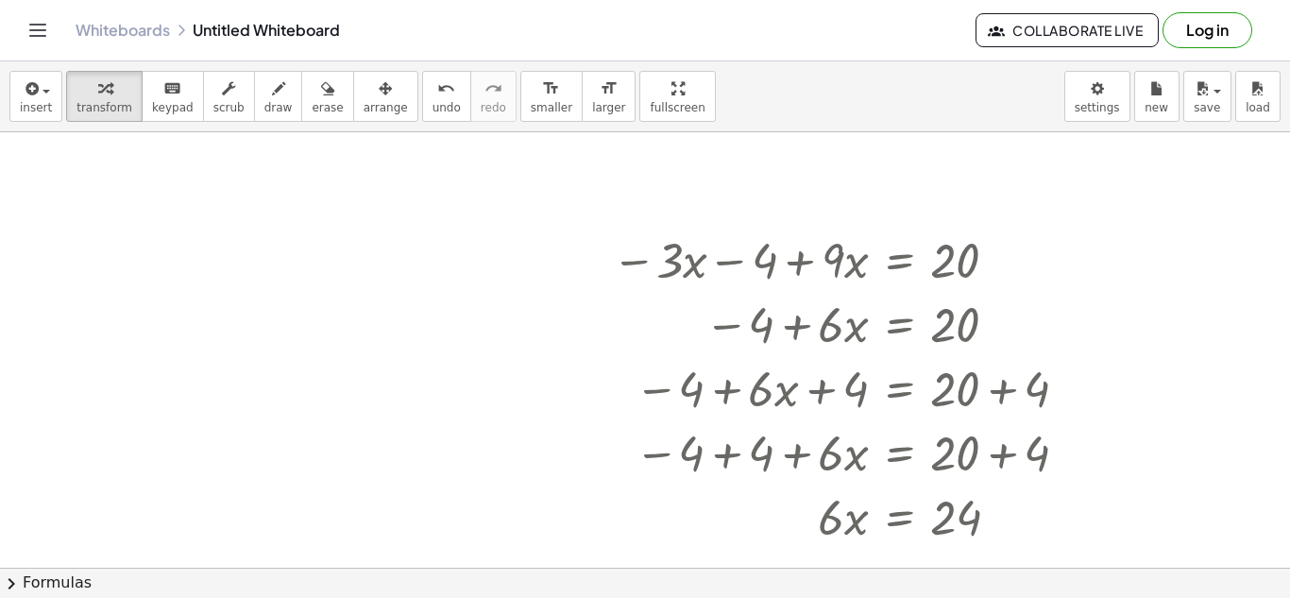
scroll to position [1272, 0]
